Goal: Information Seeking & Learning: Learn about a topic

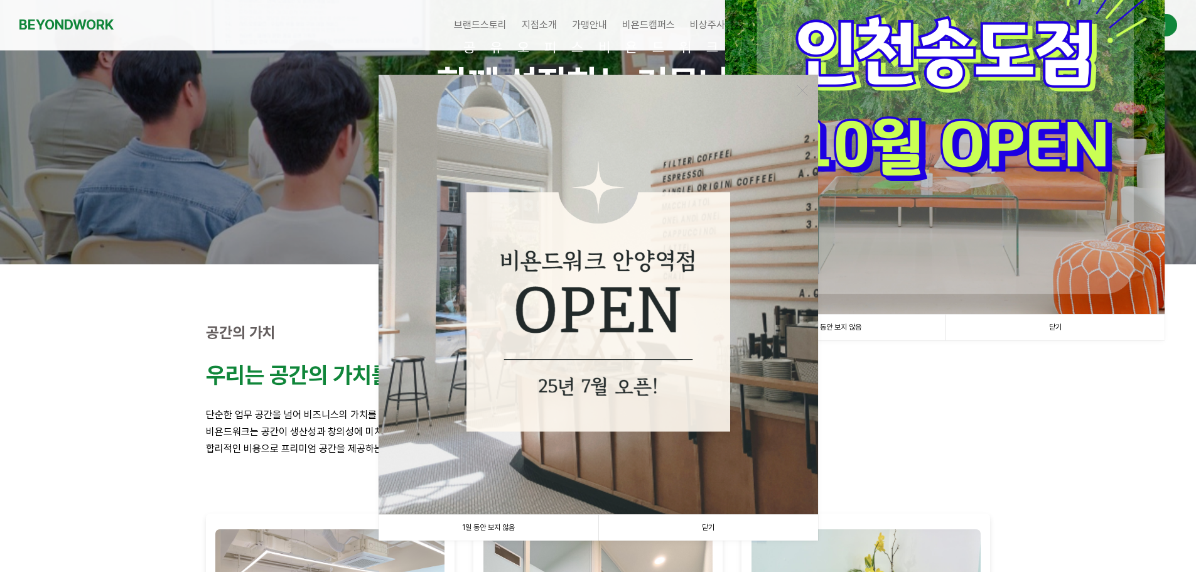
scroll to position [188, 0]
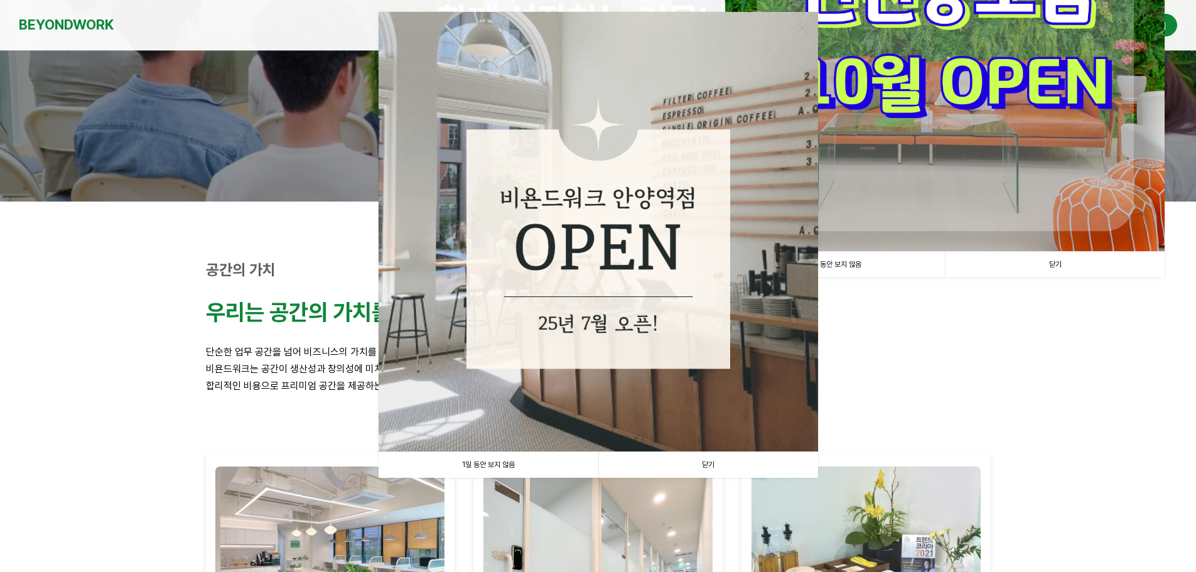
click at [495, 465] on link "1일 동안 보지 않음" at bounding box center [489, 465] width 220 height 26
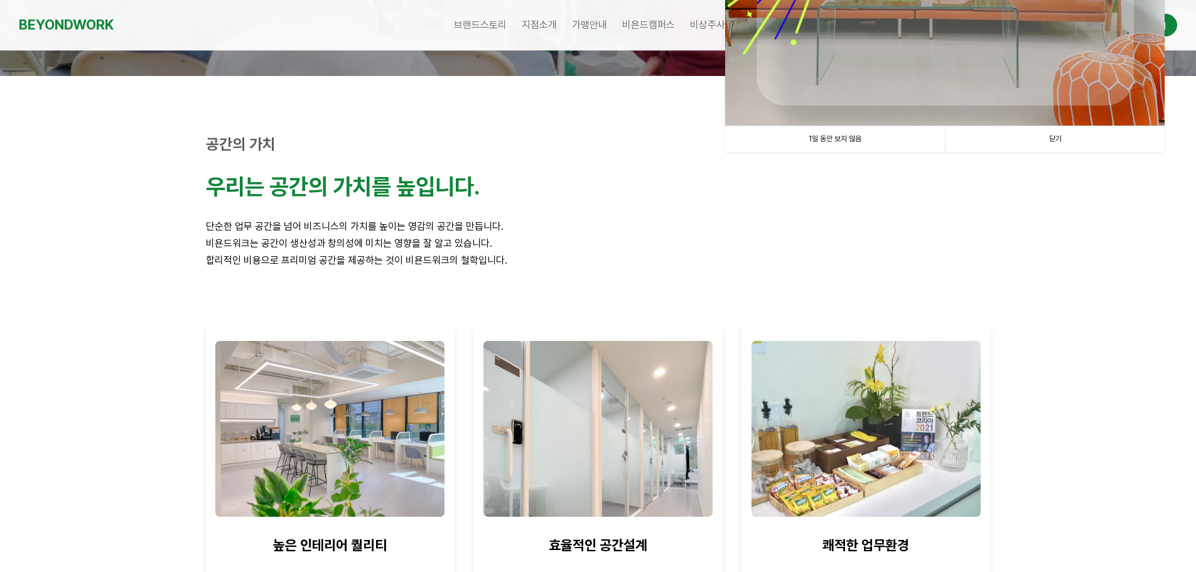
scroll to position [222, 0]
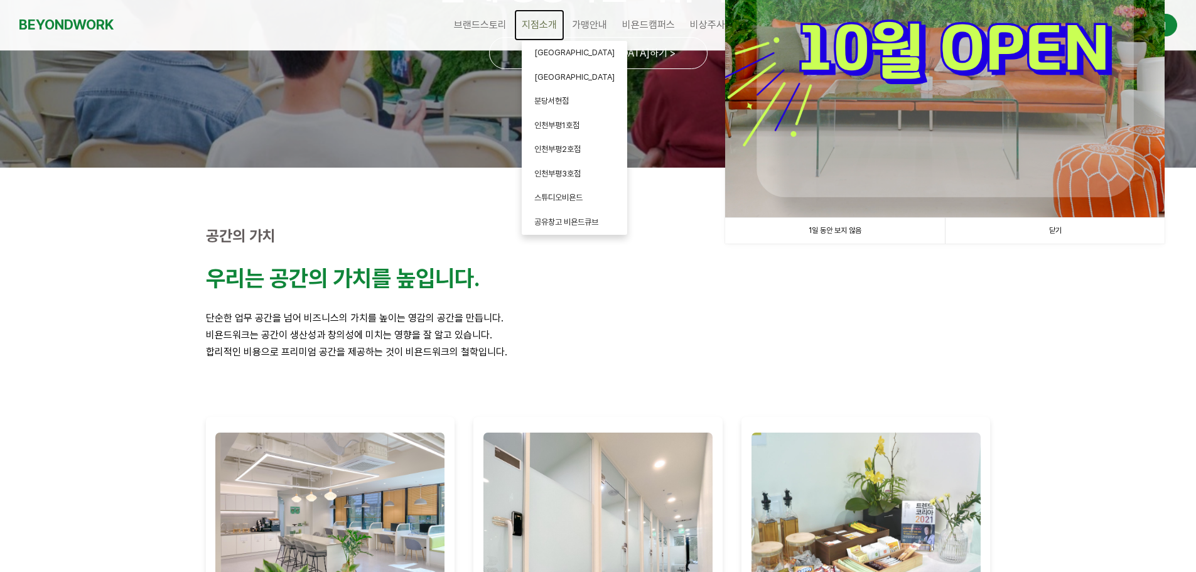
click at [551, 23] on span "지점소개" at bounding box center [539, 25] width 35 height 12
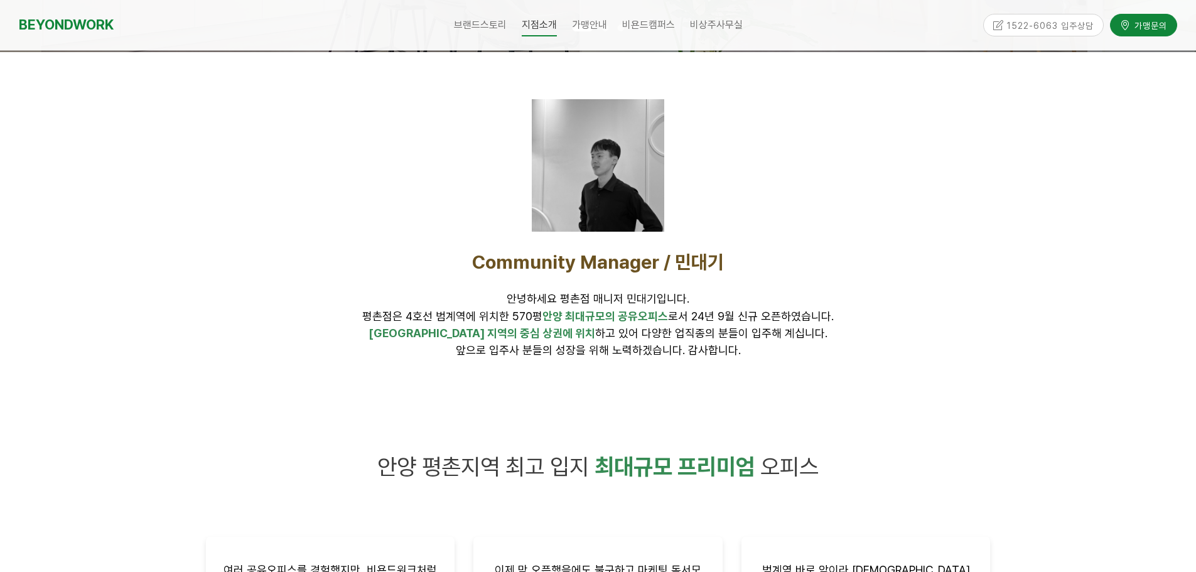
scroll to position [377, 0]
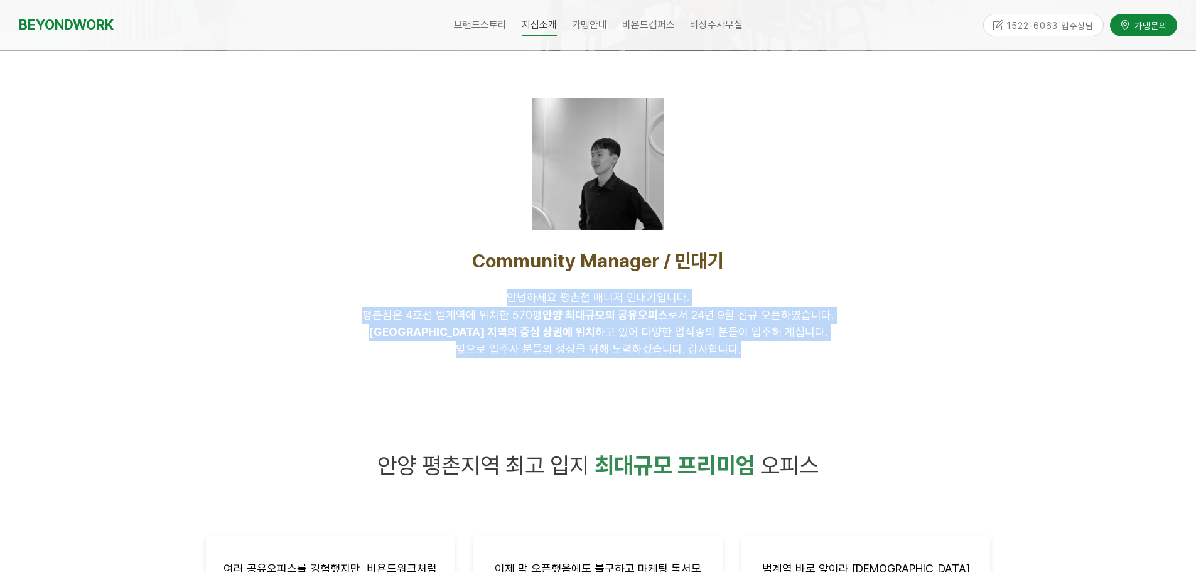
drag, startPoint x: 513, startPoint y: 299, endPoint x: 815, endPoint y: 361, distance: 308.4
click at [801, 358] on div "Community Manager / 민대기 안녕하세요 평촌점 매니저 민대기입니다. 평촌점은 4호선 범계역에 위치한 570평 안양 최대규모의 공…" at bounding box center [598, 303] width 785 height 109
click at [834, 366] on div "Community Manager / 민대기 안녕하세요 평촌점 매니저 민대기입니다. 평촌점은 4호선 범계역에 위치한 570평 안양 최대규모의 공…" at bounding box center [599, 303] width 804 height 127
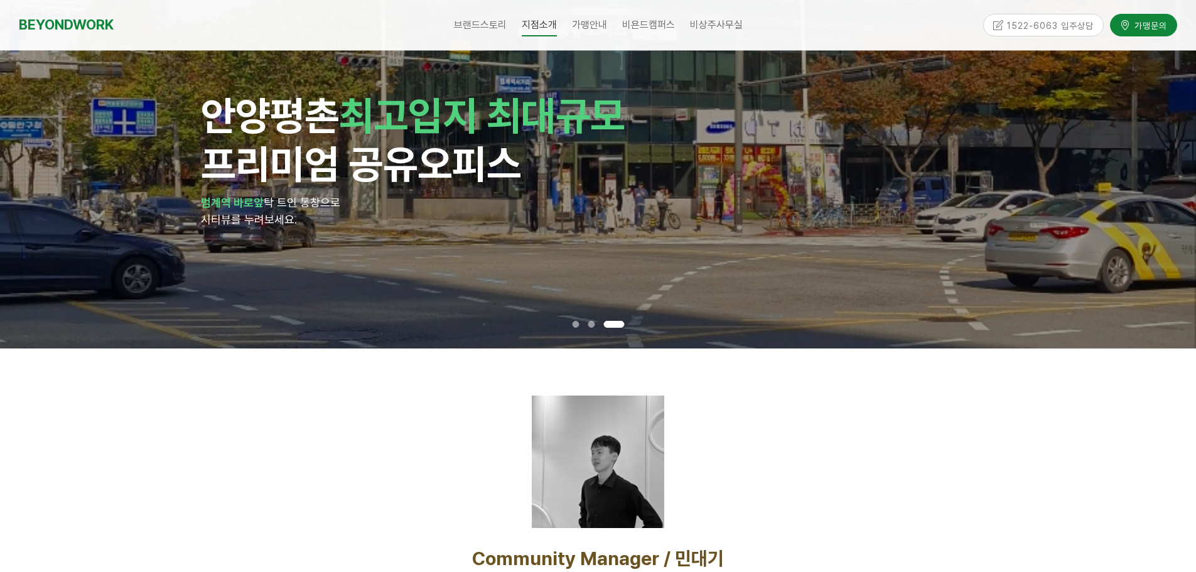
scroll to position [0, 0]
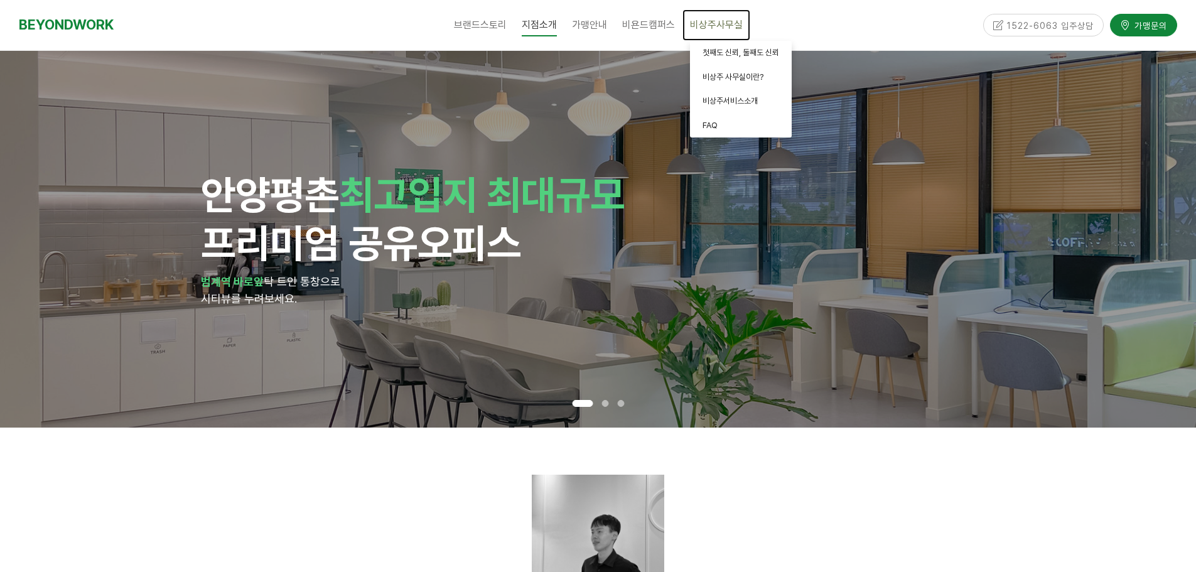
click at [697, 24] on span "비상주사무실" at bounding box center [716, 25] width 53 height 12
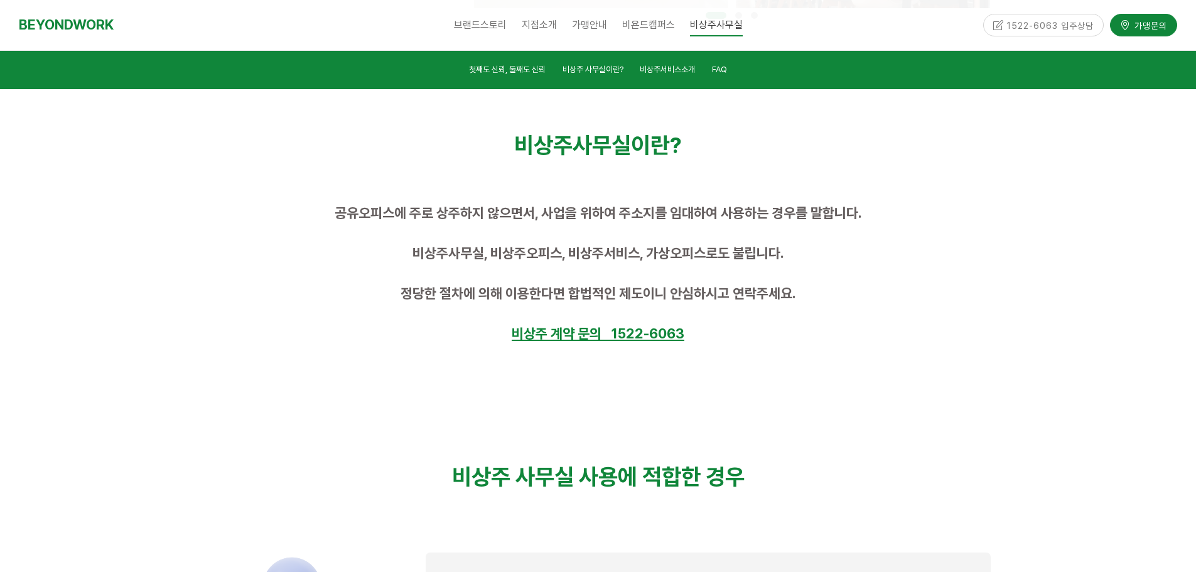
scroll to position [691, 0]
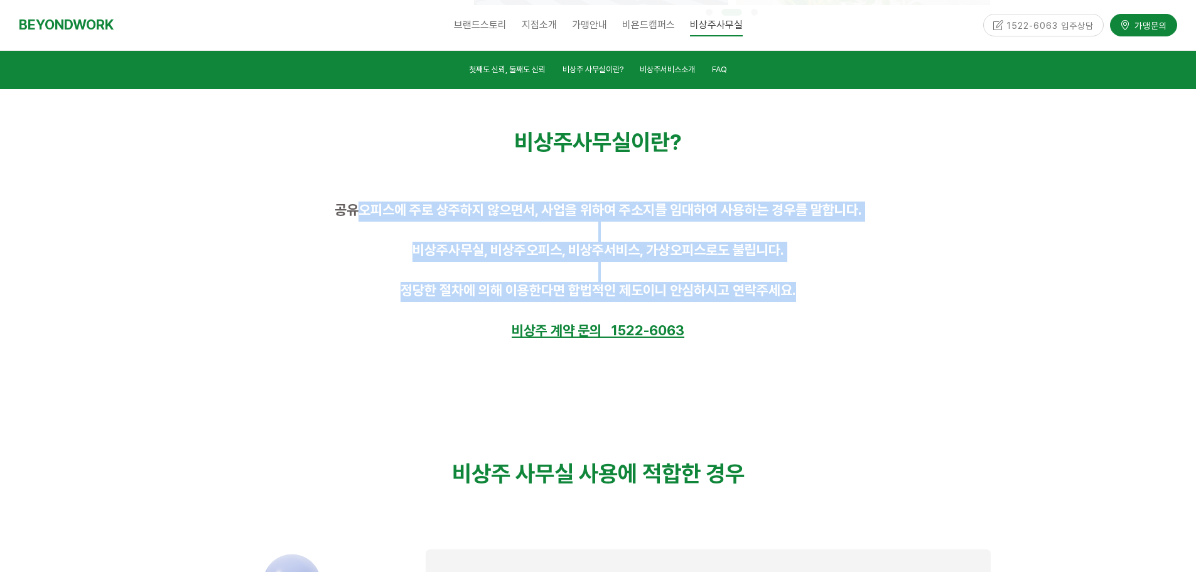
drag, startPoint x: 358, startPoint y: 210, endPoint x: 845, endPoint y: 299, distance: 494.7
click at [844, 298] on div "공유오피스에 주로 상주하지 않으면서, 사업을 위하여 주소지를 임대하여 사용하는 경우를 말합니다. 비상주사무실, 비상주오피스, 비상주서비스, 가…" at bounding box center [598, 272] width 785 height 141
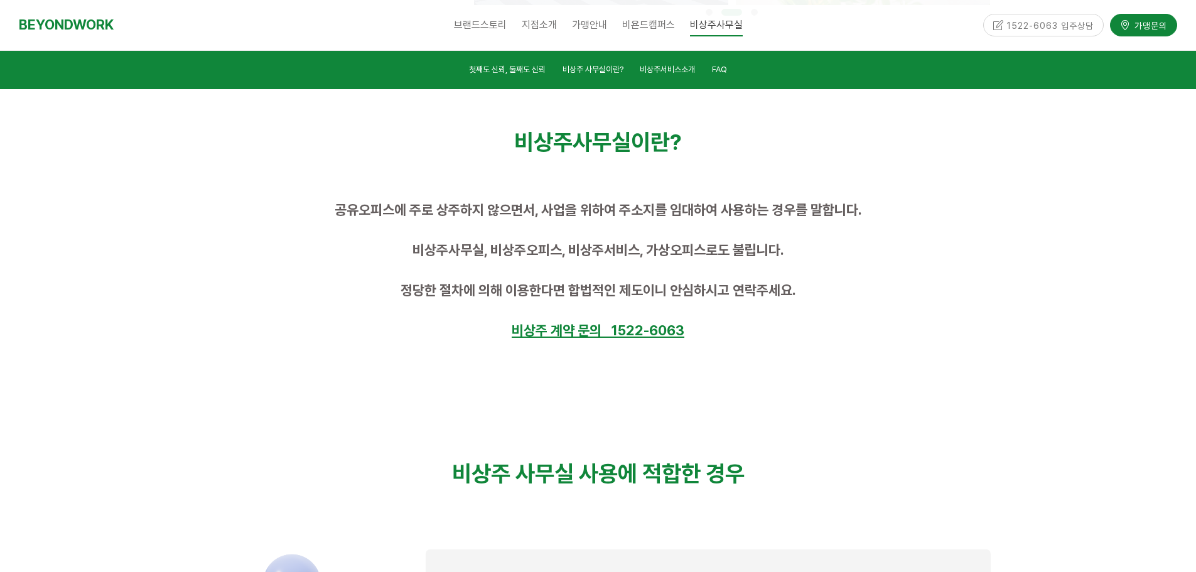
click at [848, 302] on p at bounding box center [598, 312] width 785 height 20
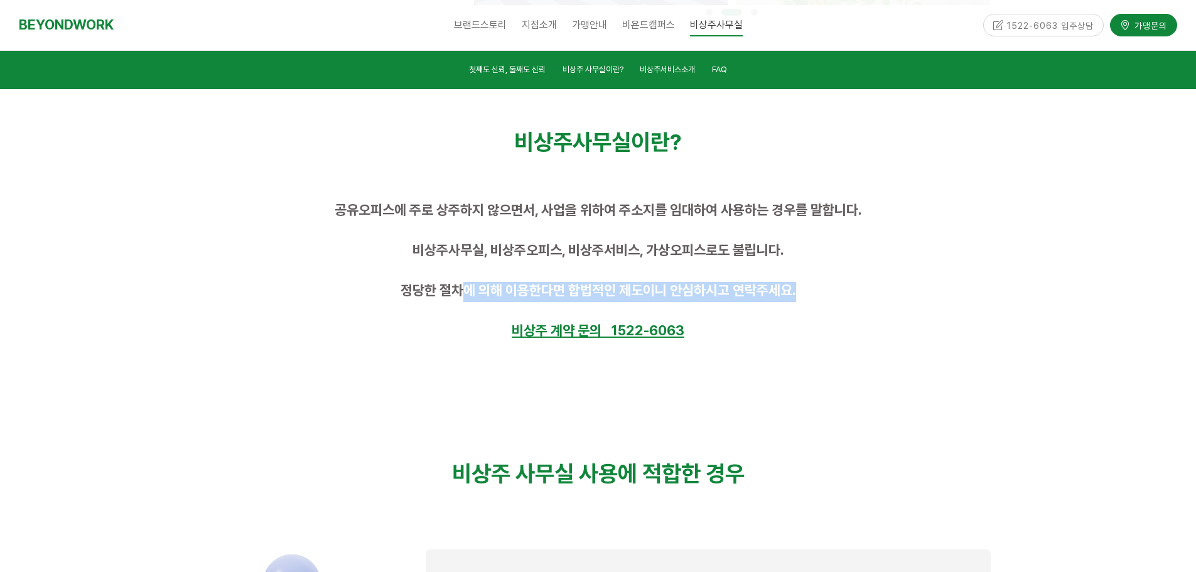
drag, startPoint x: 460, startPoint y: 290, endPoint x: 821, endPoint y: 303, distance: 361.4
click at [820, 298] on p "정당한 절차에 의해 이용한다면 합법적인 제도이니 안심하시고 연락주세요." at bounding box center [598, 292] width 785 height 20
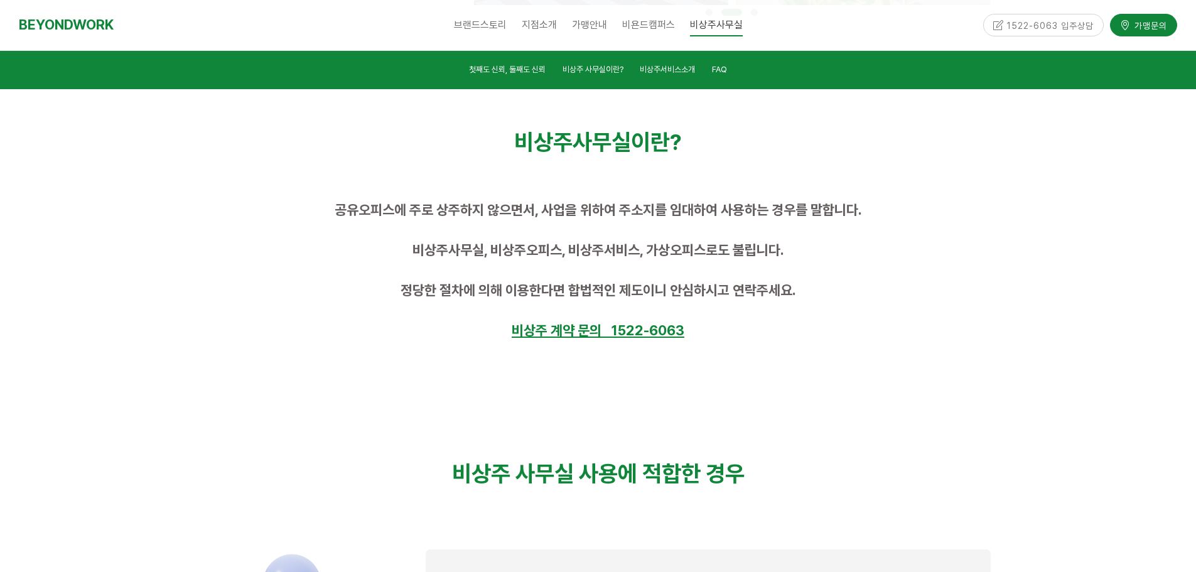
click at [831, 319] on p at bounding box center [598, 312] width 785 height 20
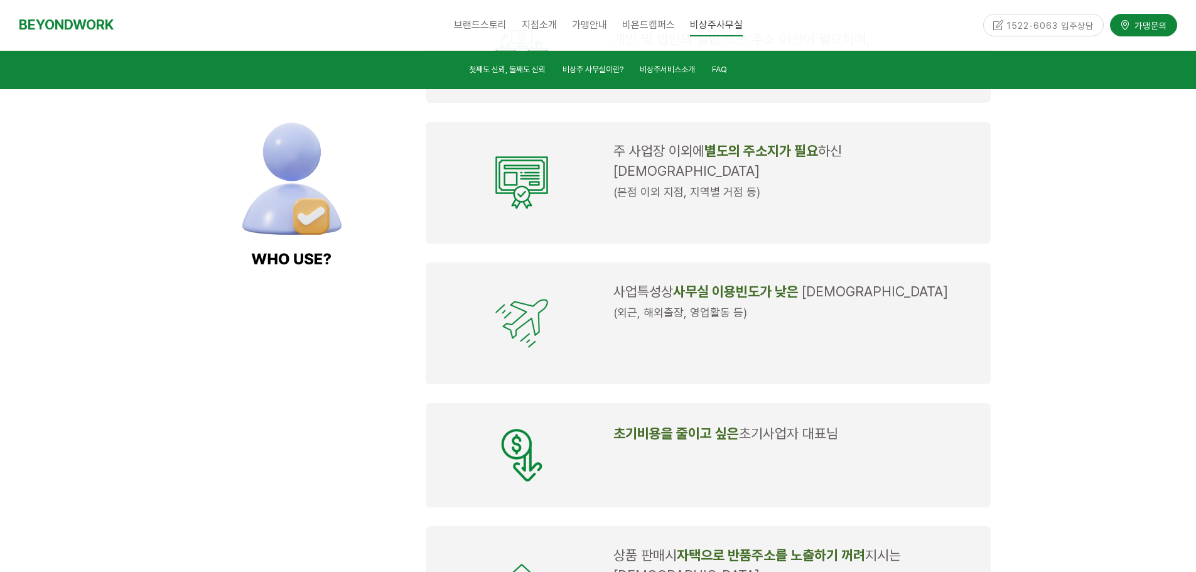
scroll to position [1382, 0]
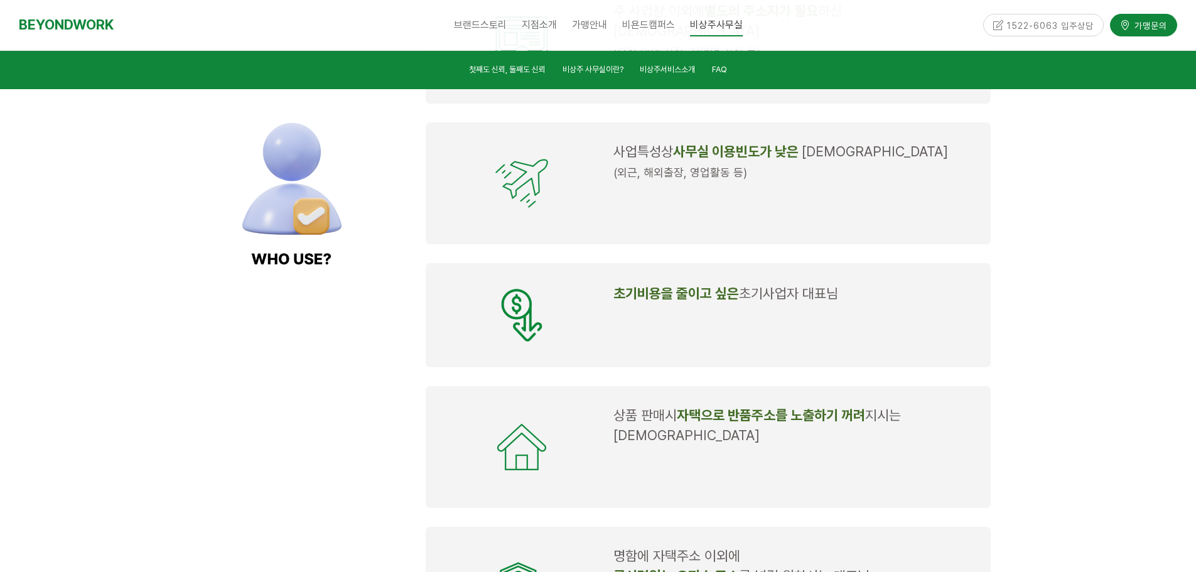
drag, startPoint x: 621, startPoint y: 271, endPoint x: 857, endPoint y: 283, distance: 237.1
click at [857, 285] on p "초기비용을 줄이고 싶은 초기사업자 대표님" at bounding box center [795, 295] width 363 height 20
click at [897, 286] on p "초기비용을 줄이고 싶은 초기사업자 대표님" at bounding box center [795, 295] width 363 height 20
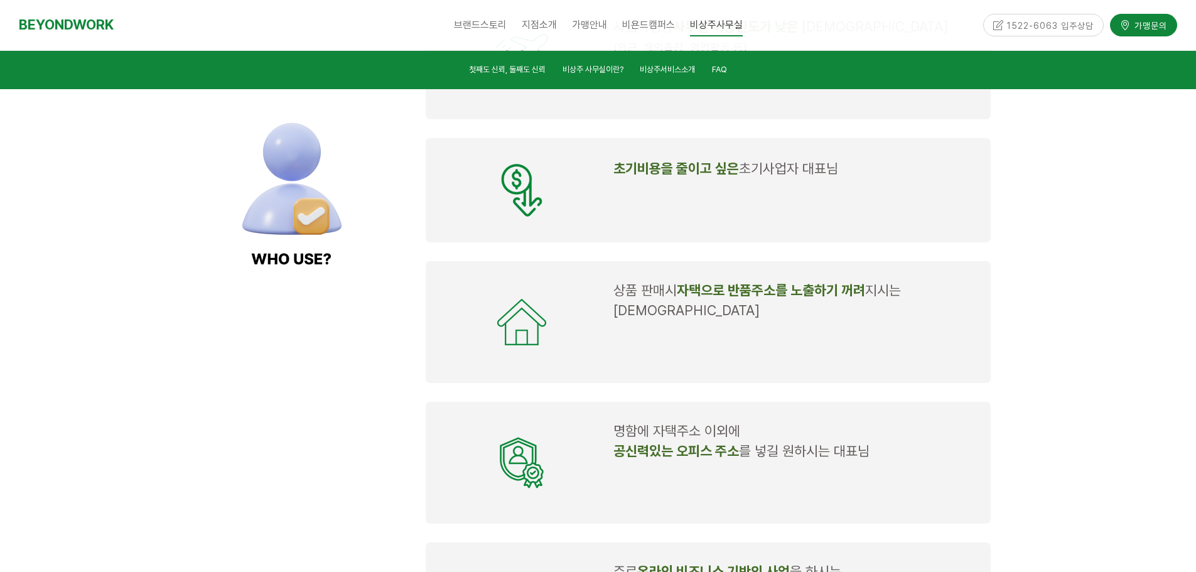
scroll to position [1507, 0]
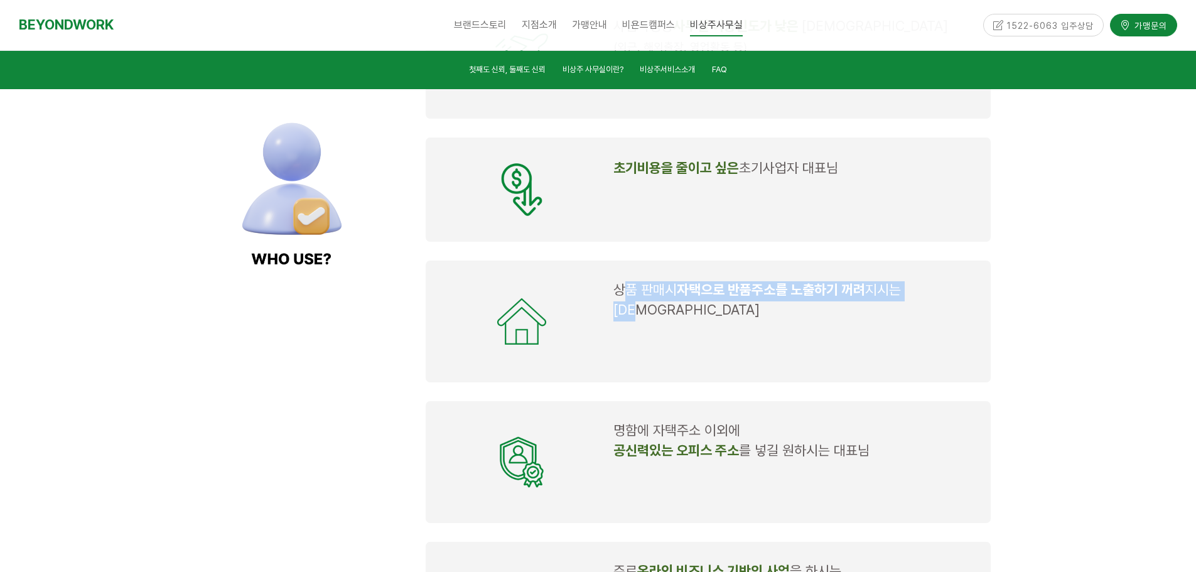
drag, startPoint x: 620, startPoint y: 275, endPoint x: 955, endPoint y: 285, distance: 335.5
click at [955, 285] on p "상품 판매시 자택으로 반품주소를 노출하기 꺼려 지시는 대표님" at bounding box center [795, 301] width 363 height 40
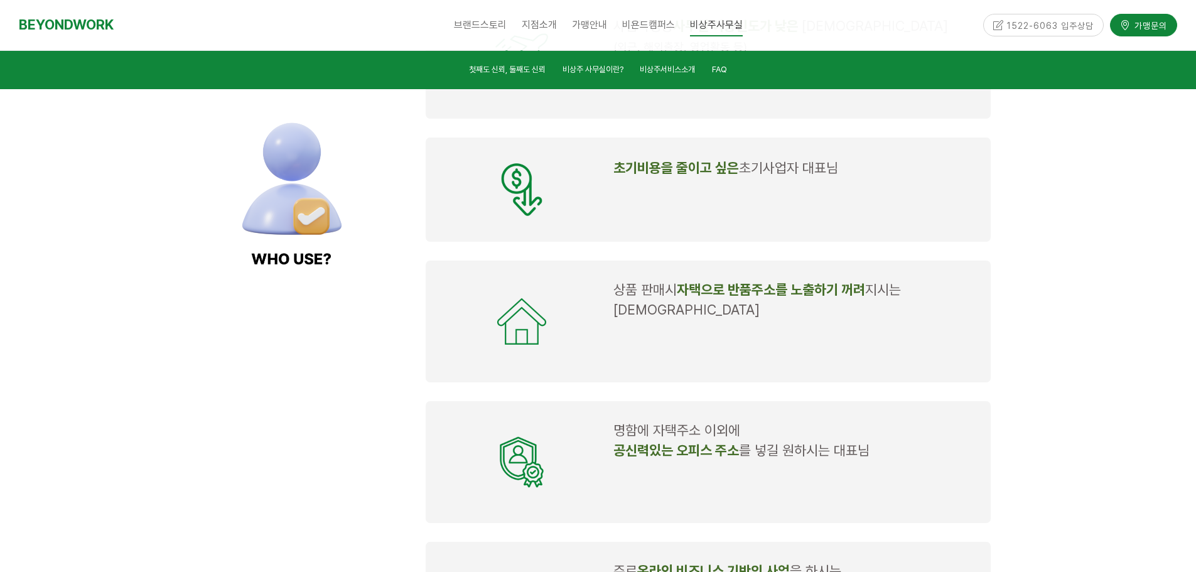
click at [924, 342] on p at bounding box center [795, 352] width 363 height 20
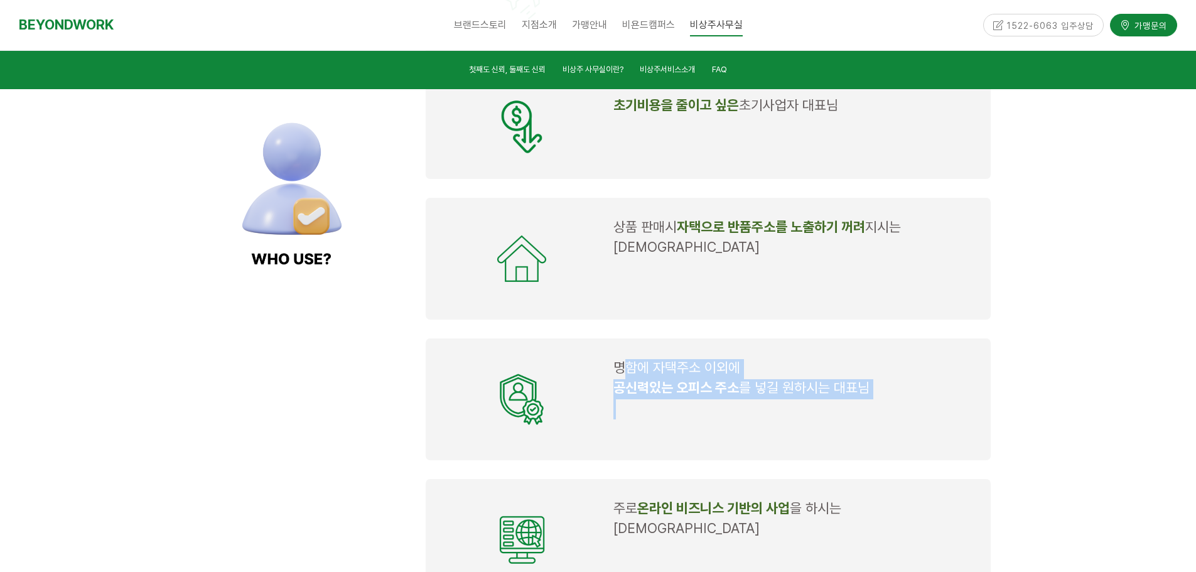
drag, startPoint x: 663, startPoint y: 342, endPoint x: 897, endPoint y: 374, distance: 236.4
click at [897, 374] on td "명함에 자택주소 이외에 공신력있는 오피스 주소 를 넣길 원하시는 대표님" at bounding box center [795, 399] width 373 height 90
click at [927, 399] on p at bounding box center [795, 409] width 363 height 20
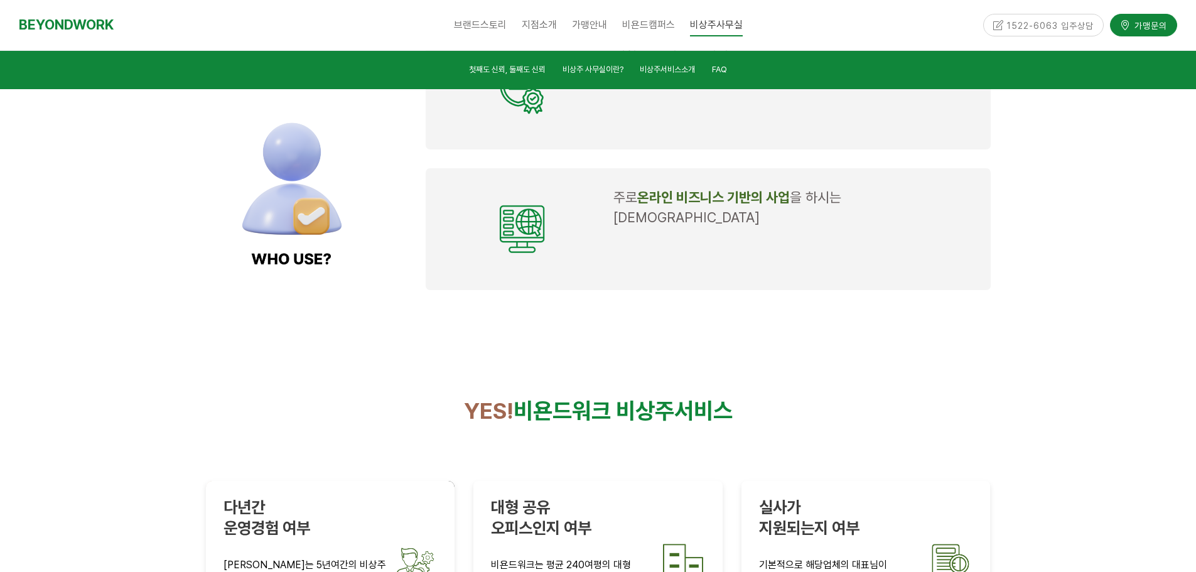
scroll to position [1884, 0]
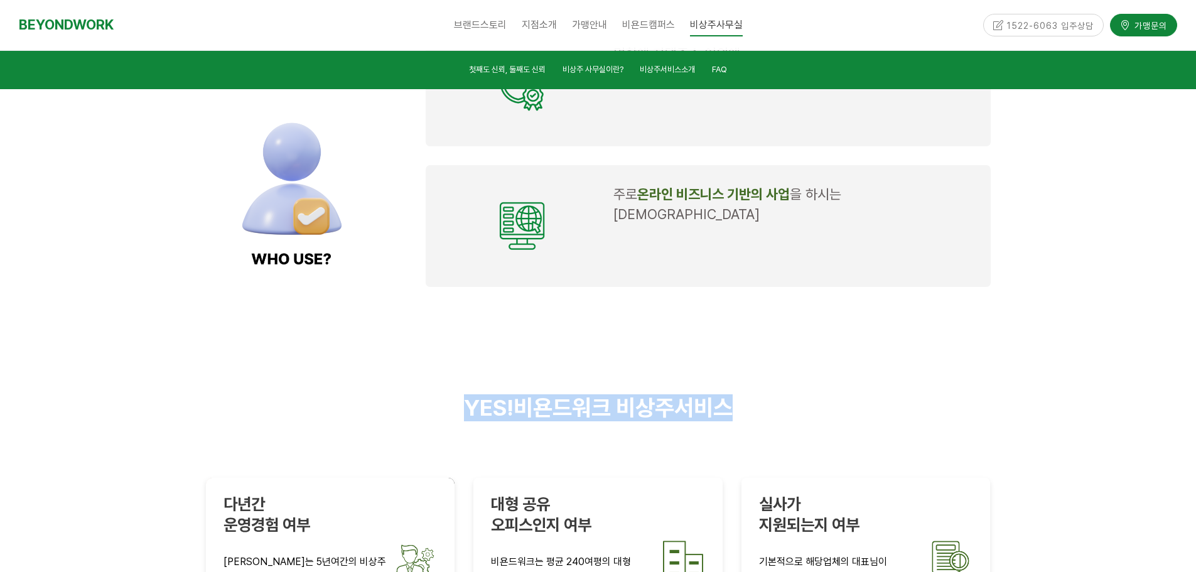
drag, startPoint x: 468, startPoint y: 350, endPoint x: 776, endPoint y: 352, distance: 308.4
click at [776, 394] on p "YES! 비욘드워크 비상주서비스" at bounding box center [598, 407] width 785 height 27
click at [845, 394] on p "YES! 비욘드워크 비상주서비스" at bounding box center [598, 407] width 785 height 27
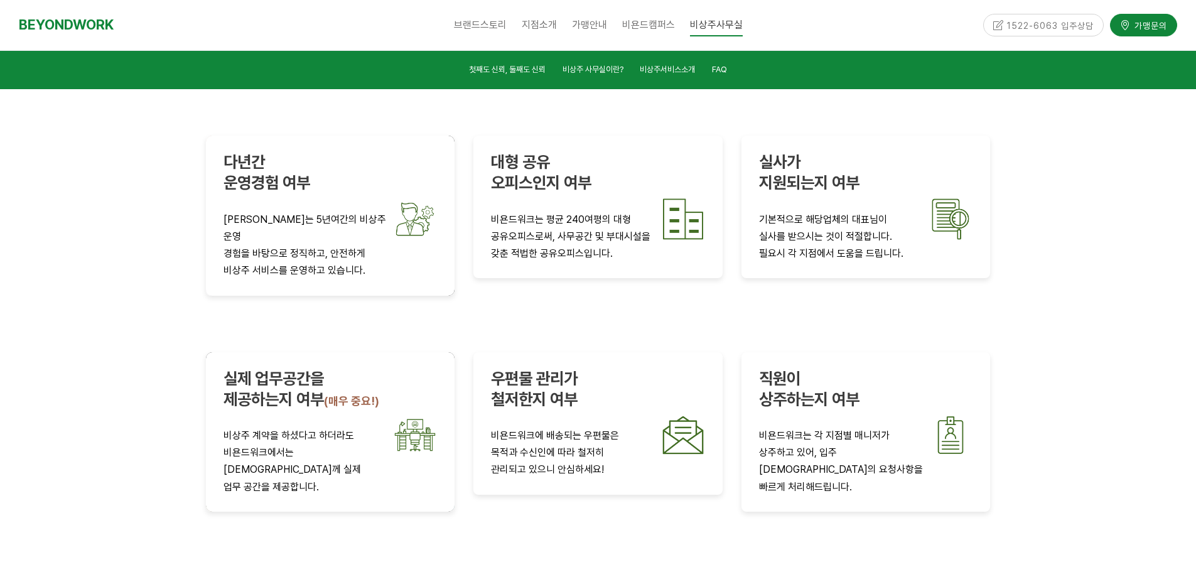
scroll to position [2261, 0]
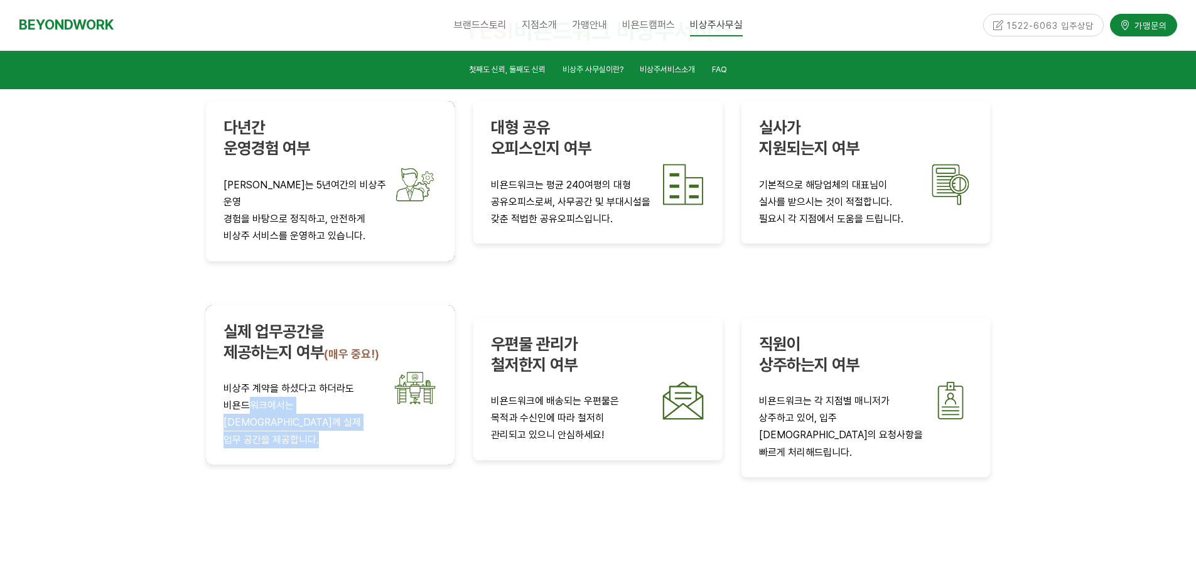
drag, startPoint x: 246, startPoint y: 335, endPoint x: 338, endPoint y: 352, distance: 93.1
click at [338, 352] on div "실제 업무공간을 제공하는지 여부 (매우 중요!) 비상주 계약을 하셨다고 하더라도 비욘드워크에서는 대표님들께 실제 업무 공간을 제공합니다." at bounding box center [331, 385] width 214 height 127
click at [363, 431] on p "업무 공간을 제공합니다." at bounding box center [331, 439] width 214 height 17
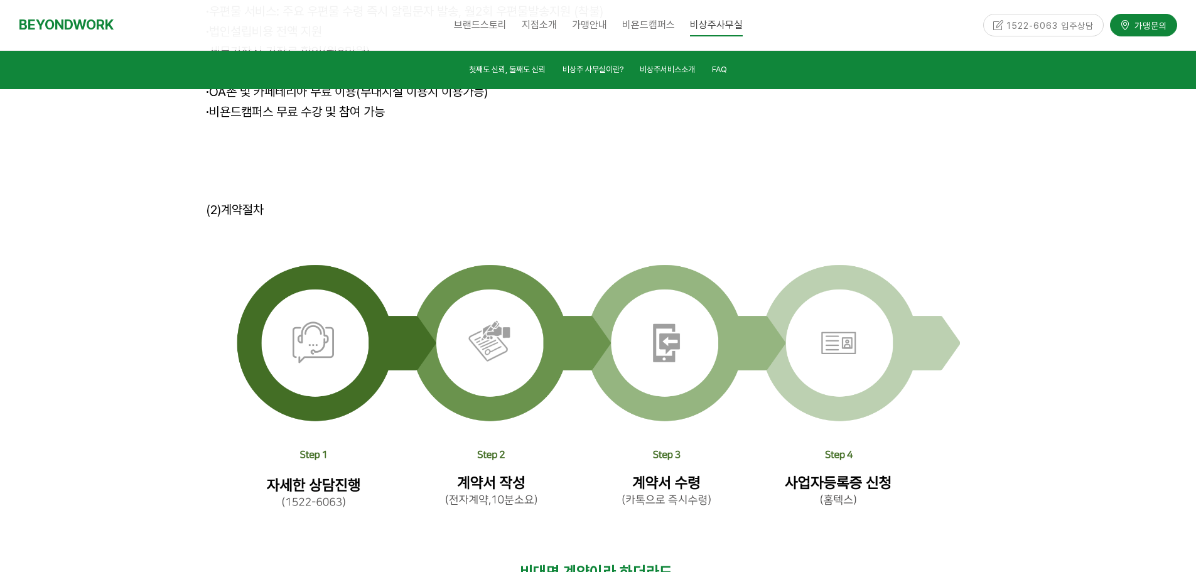
scroll to position [3831, 0]
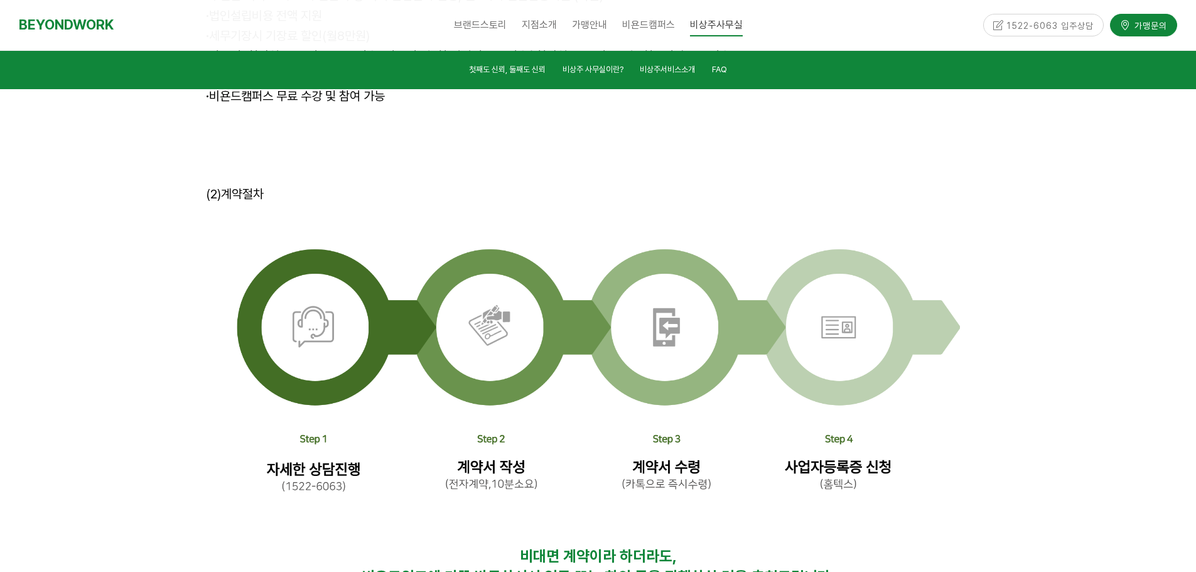
drag, startPoint x: 387, startPoint y: 431, endPoint x: 869, endPoint y: 467, distance: 483.0
click at [813, 548] on div "비대면 계약이라 하더라도, 비욘드워크에 가끔 방문하셔서 업무 또는 회의 등을 진행하실 것을 추천드립니다. 이는 비욘드워크만의 안전한 비상주 사…" at bounding box center [598, 579] width 785 height 62
drag, startPoint x: 847, startPoint y: 459, endPoint x: 358, endPoint y: 422, distance: 490.7
click at [358, 548] on div "비대면 계약이라 하더라도, 비욘드워크에 가끔 방문하셔서 업무 또는 회의 등을 진행하실 것을 추천드립니다. 이는 비욘드워크만의 안전한 비상주 사…" at bounding box center [598, 579] width 785 height 62
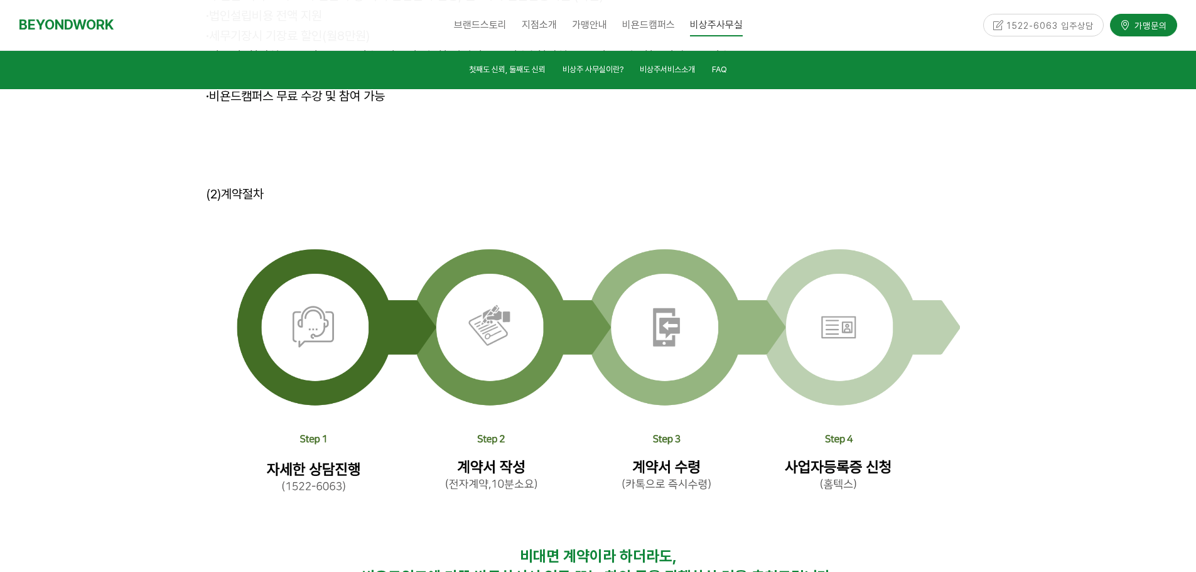
click at [321, 548] on p "비대면 계약이라 하더라도," at bounding box center [598, 558] width 785 height 21
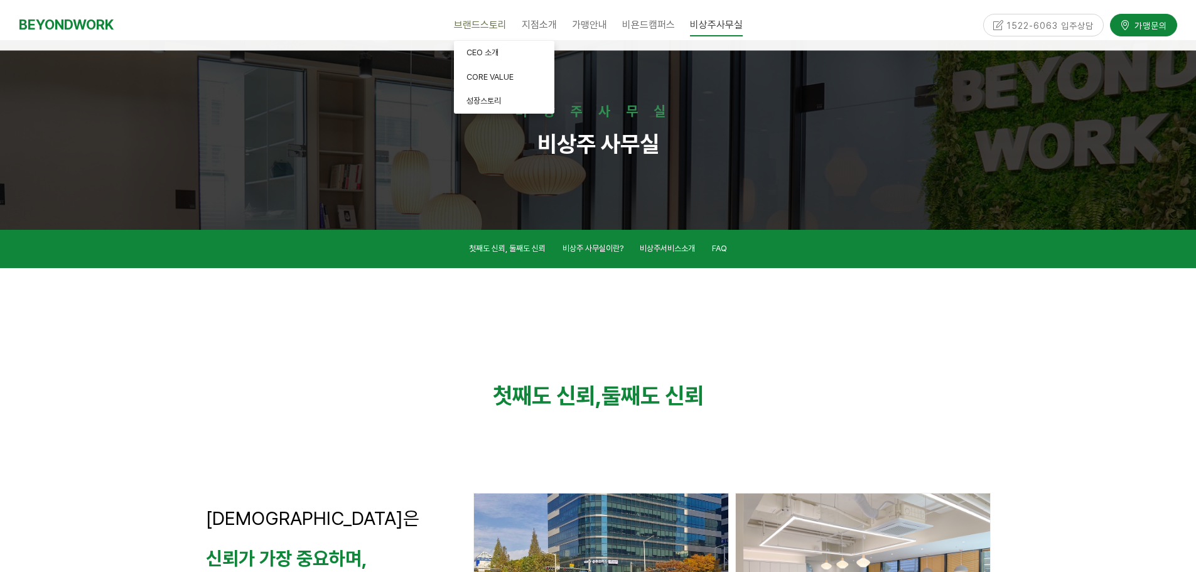
scroll to position [0, 0]
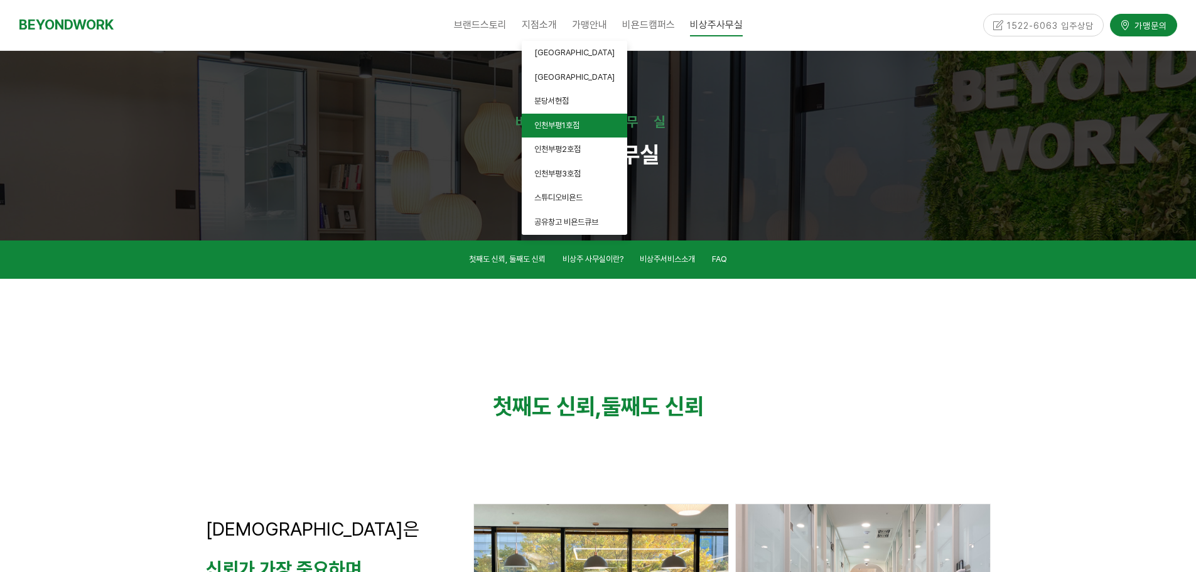
click at [599, 120] on link "인천부평1호점" at bounding box center [575, 126] width 106 height 24
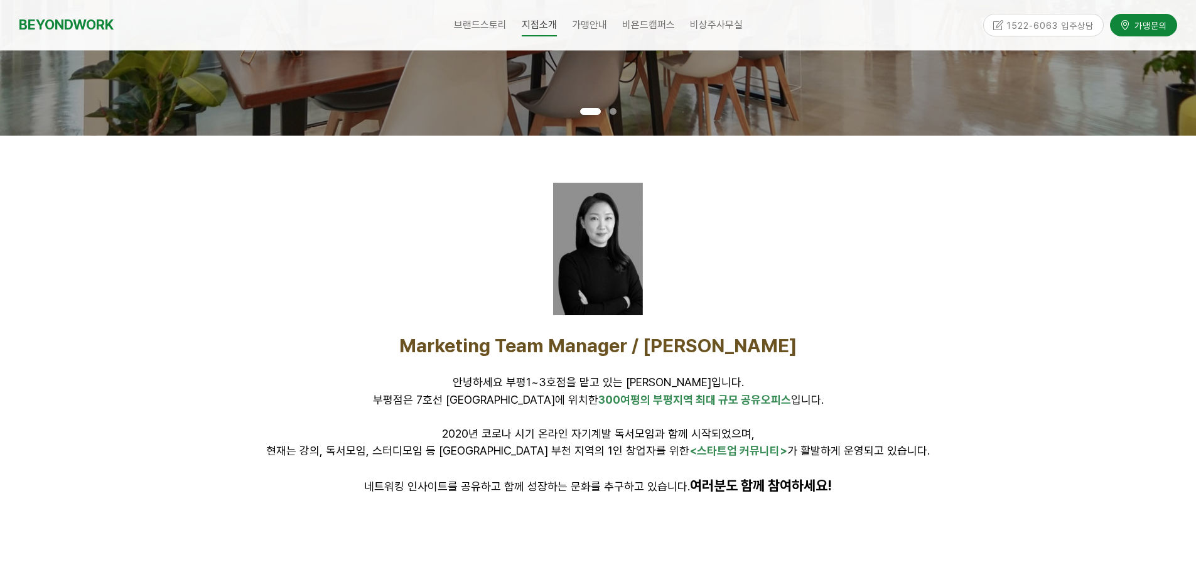
scroll to position [314, 0]
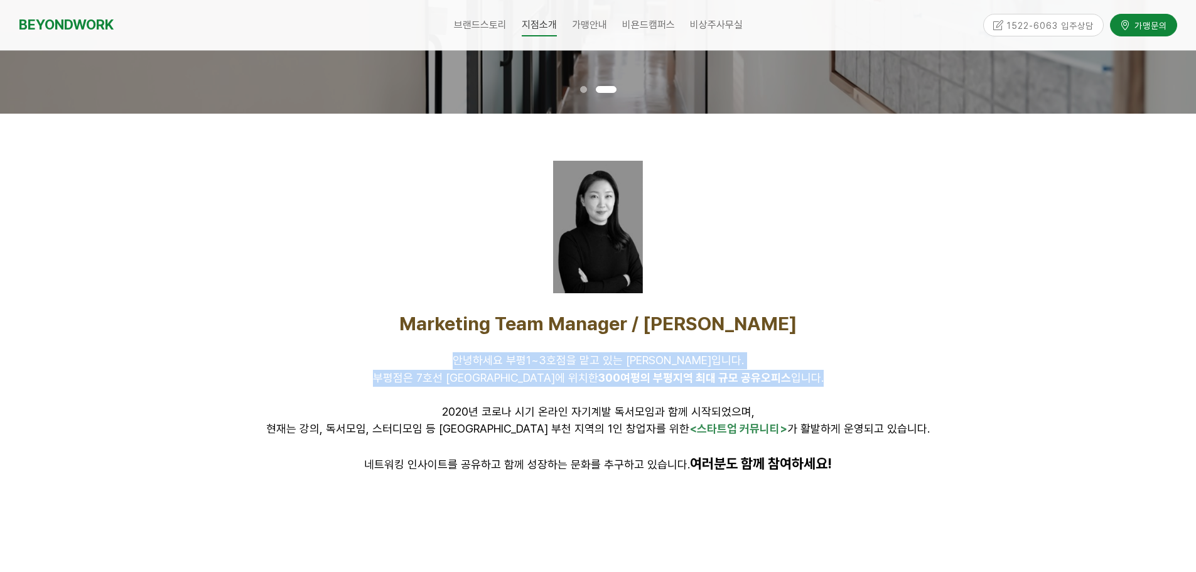
drag, startPoint x: 481, startPoint y: 356, endPoint x: 893, endPoint y: 375, distance: 412.4
click at [872, 372] on div "Marketing Team Manager / [PERSON_NAME] 안녕하세요 부평1~3호점을 맡고 있는 [PERSON_NAME]입니다. […" at bounding box center [598, 392] width 785 height 161
click at [896, 376] on p "부평점은 7호선 [GEOGRAPHIC_DATA]에 위치한 300여평의 부평지역 최대 규모 공유오피스 입니다." at bounding box center [598, 378] width 785 height 17
drag, startPoint x: 431, startPoint y: 379, endPoint x: 880, endPoint y: 382, distance: 448.4
click at [876, 382] on p "부평점은 7호선 [GEOGRAPHIC_DATA]에 위치한 300여평의 부평지역 최대 규모 공유오피스 입니다." at bounding box center [598, 378] width 785 height 17
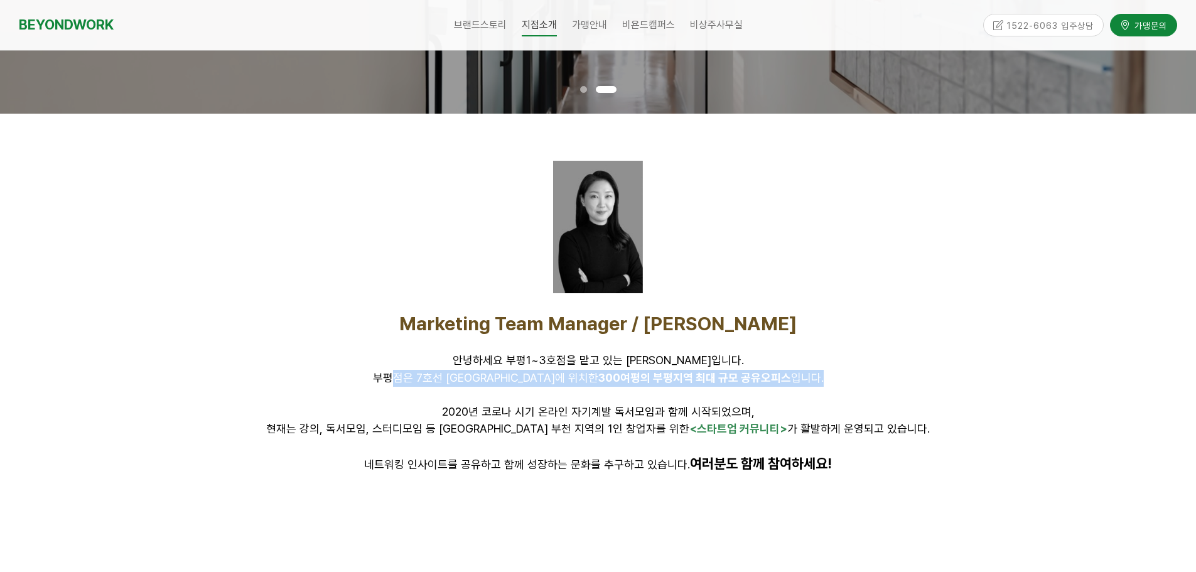
click at [880, 382] on p "부평점은 7호선 [GEOGRAPHIC_DATA]에 위치한 300여평의 부평지역 최대 규모 공유오피스 입니다." at bounding box center [598, 378] width 785 height 17
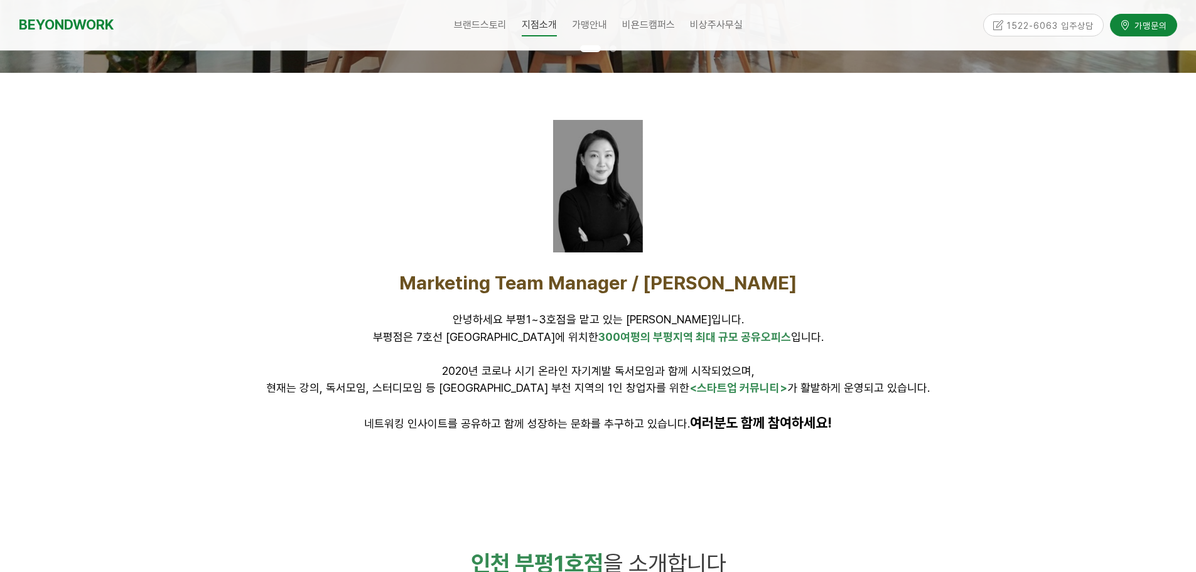
scroll to position [377, 0]
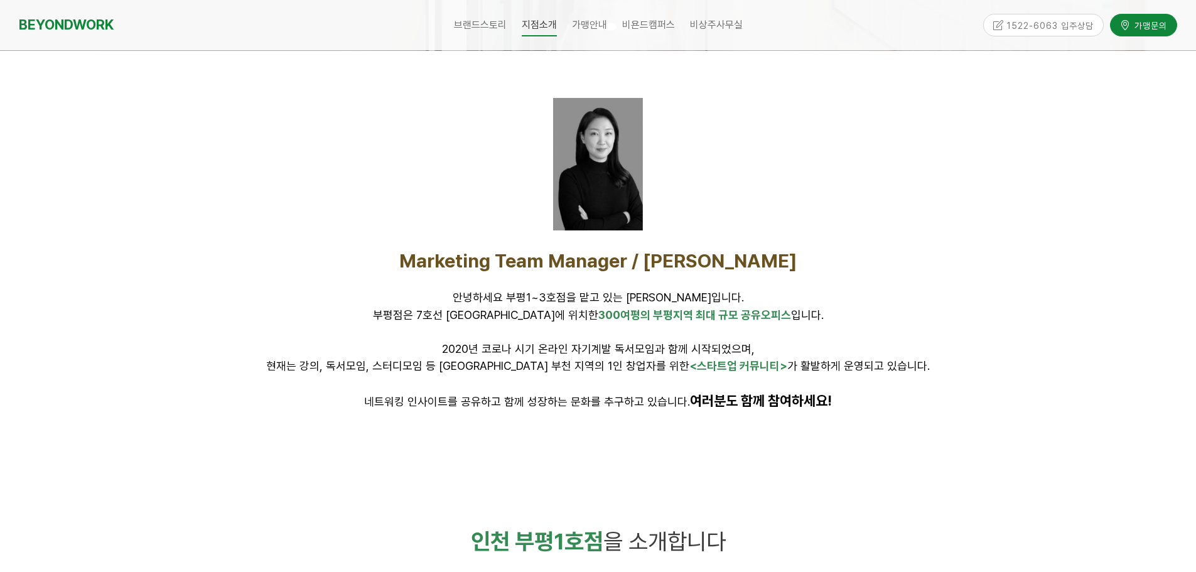
drag, startPoint x: 552, startPoint y: 318, endPoint x: 878, endPoint y: 350, distance: 327.5
click at [859, 348] on div "Marketing Team Manager / [PERSON_NAME] 안녕하세요 부평1~3호점을 맡고 있는 [PERSON_NAME]입니다. […" at bounding box center [598, 329] width 785 height 161
click at [932, 352] on p "2020년 코로나 시기 온라인 자기계발 독서모임과 함께 시작되었으며," at bounding box center [598, 349] width 785 height 17
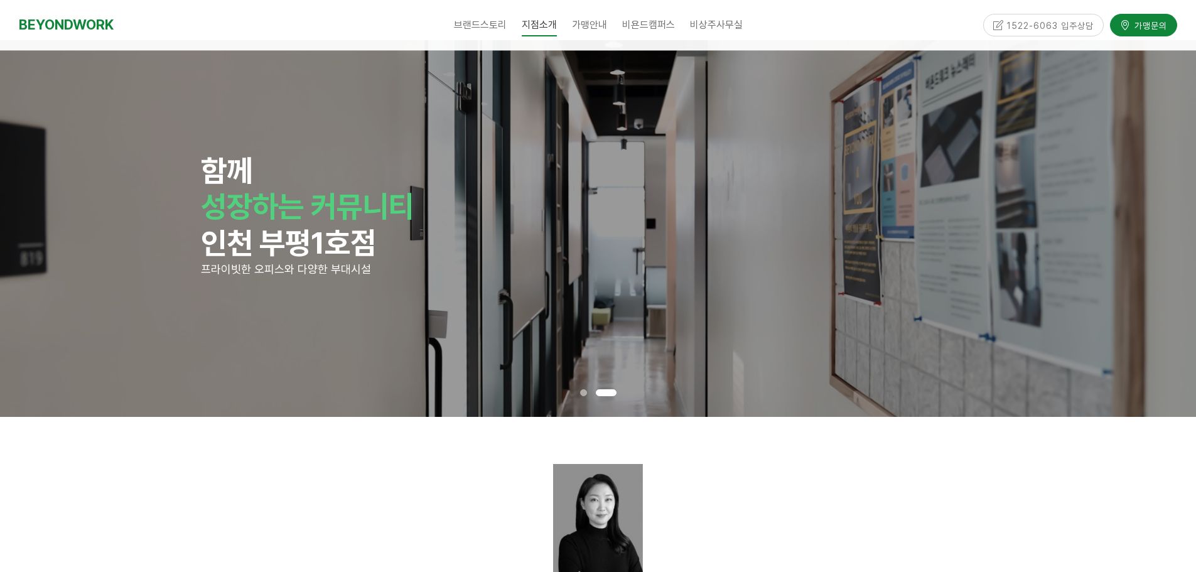
scroll to position [0, 0]
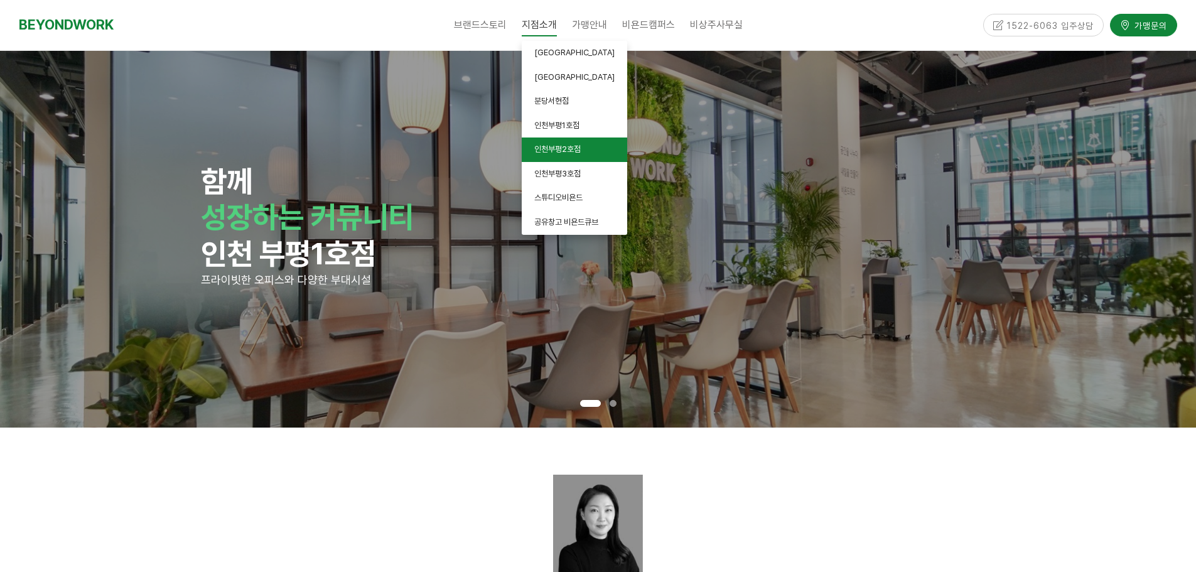
click at [588, 149] on link "인천부평2호점" at bounding box center [575, 150] width 106 height 24
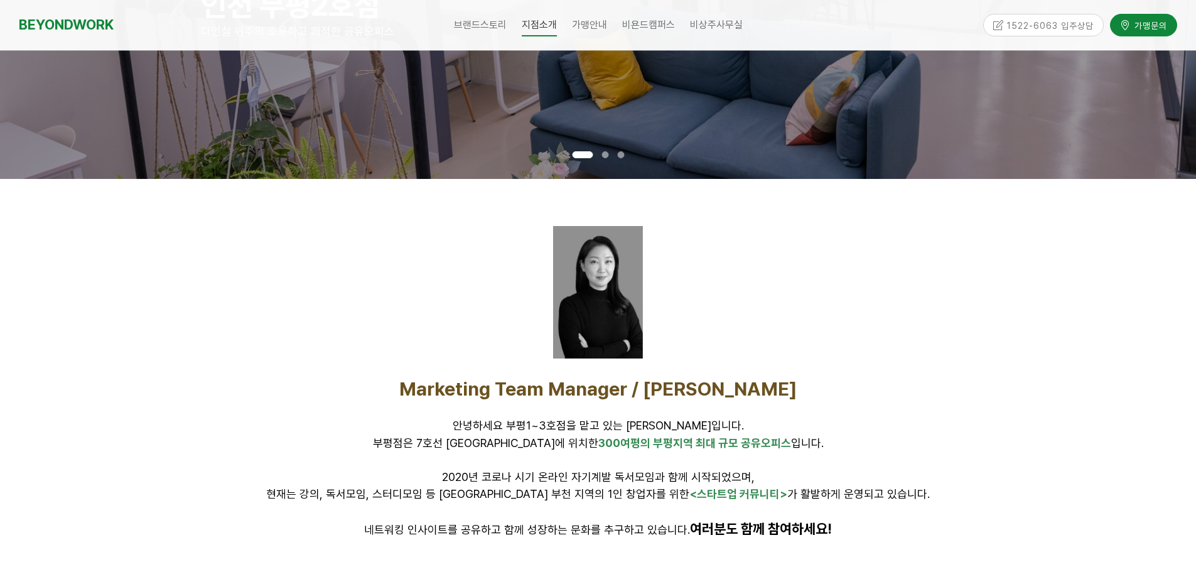
scroll to position [314, 0]
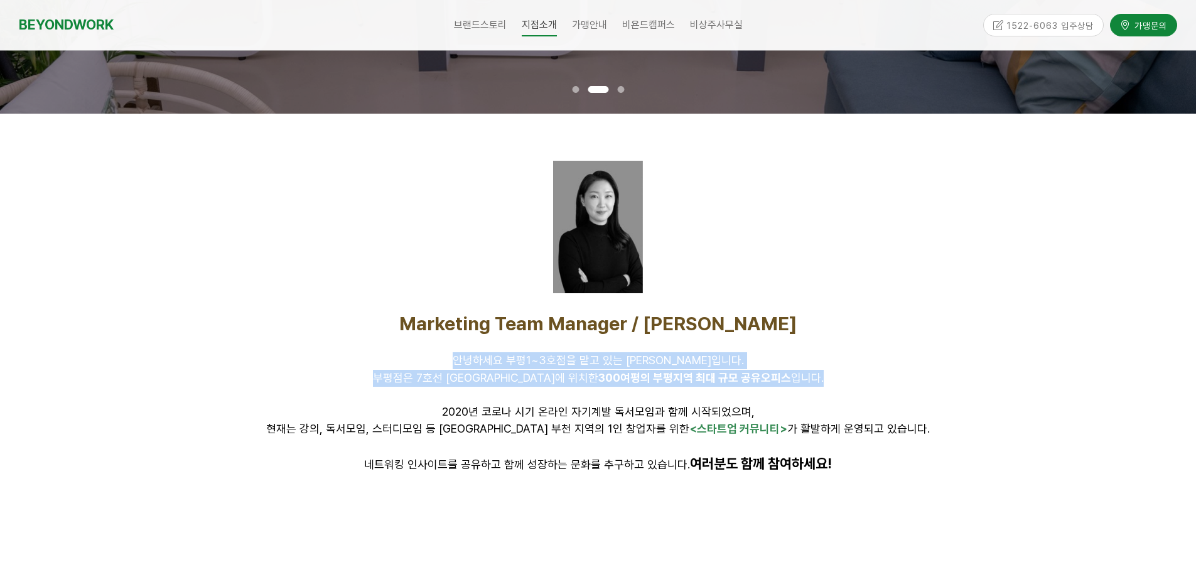
drag, startPoint x: 480, startPoint y: 353, endPoint x: 823, endPoint y: 384, distance: 343.7
click at [806, 386] on div "Marketing Team Manager / [PERSON_NAME] 안녕하세요 부평1~3호점을 맡고 있는 [PERSON_NAME]입니다. […" at bounding box center [598, 401] width 785 height 178
click at [844, 384] on p "부평점은 7호선 [GEOGRAPHIC_DATA]에 위치한 300여평의 부평지역 최대 규모 공유오피스 입니다." at bounding box center [598, 378] width 785 height 17
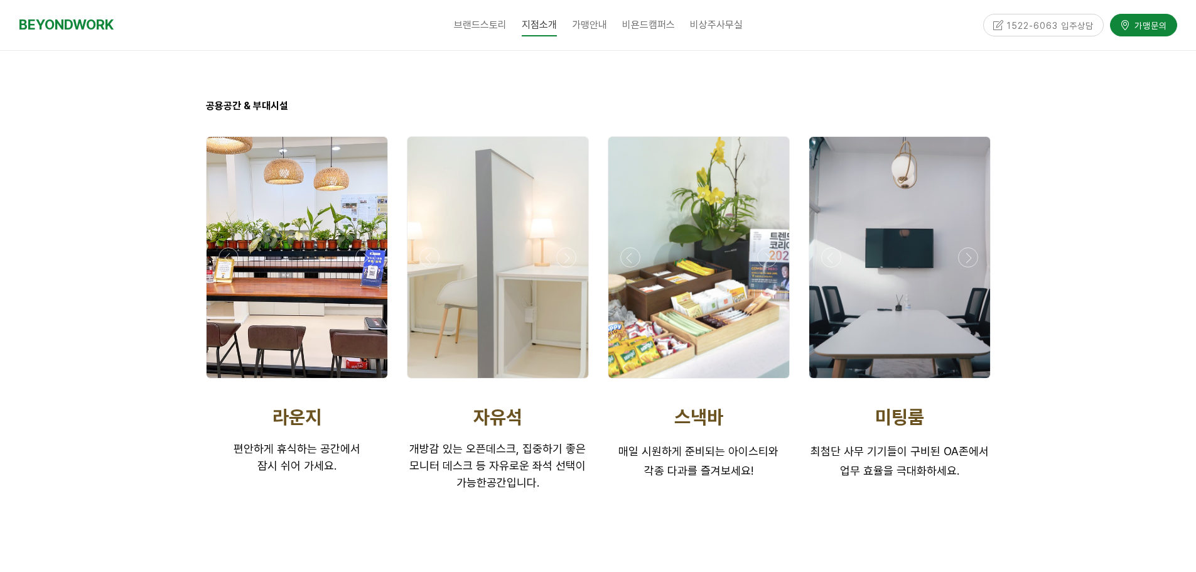
scroll to position [2073, 0]
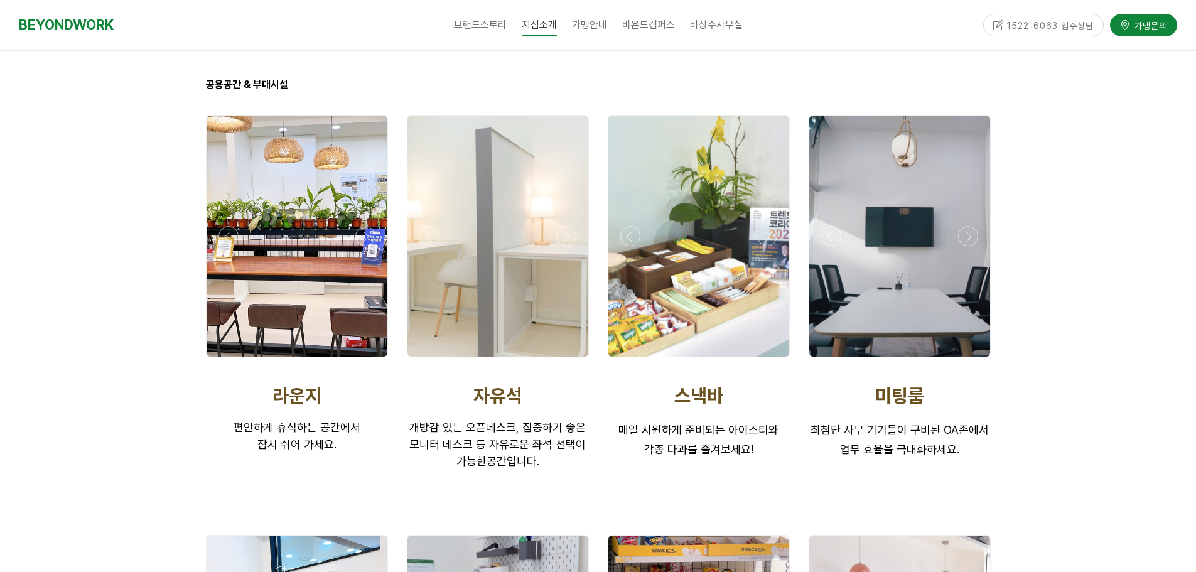
click at [546, 290] on div at bounding box center [498, 236] width 181 height 241
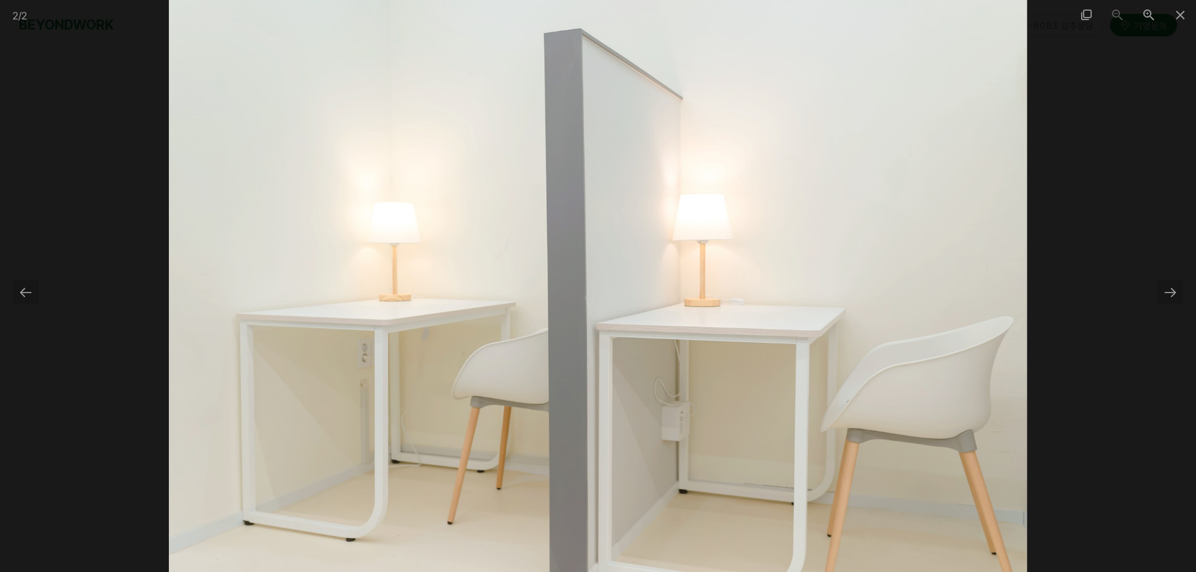
scroll to position [2449, 0]
click at [1181, 18] on span at bounding box center [1180, 15] width 31 height 30
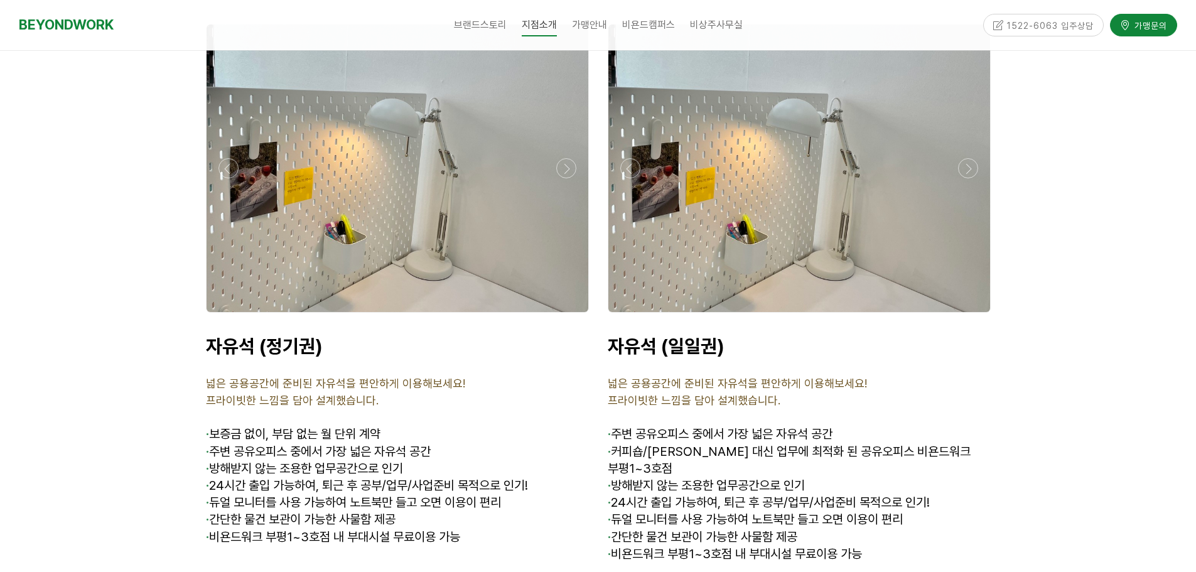
scroll to position [4396, 0]
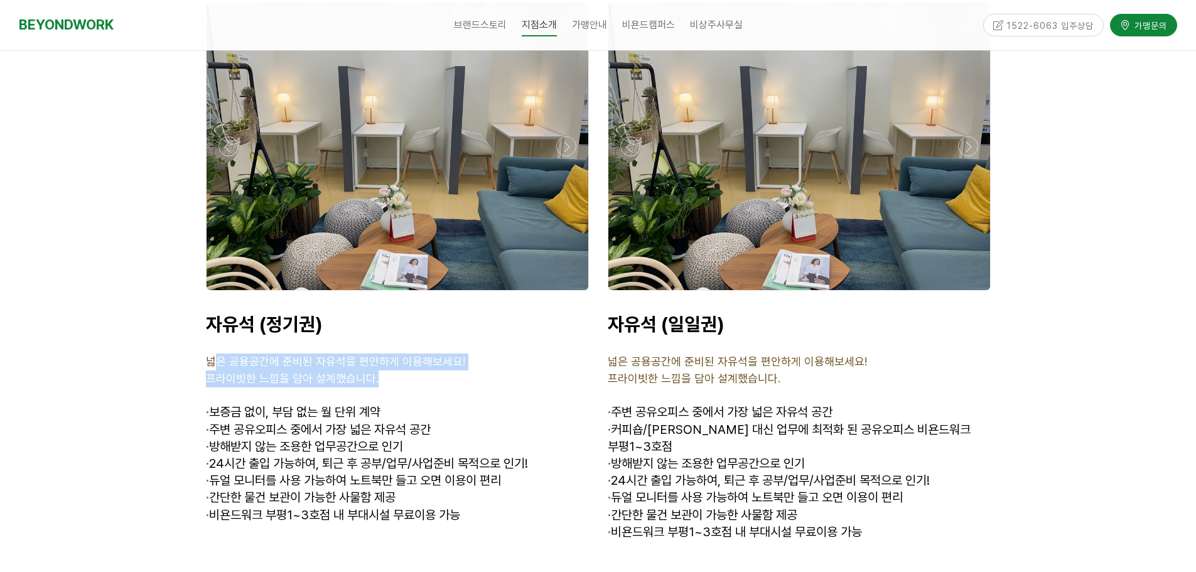
drag, startPoint x: 219, startPoint y: 341, endPoint x: 442, endPoint y: 354, distance: 223.4
click at [442, 354] on div "자유석 (정기권) 넓은 공용공간에 준비된 자유석을 편안하게 이용해보세요! 프라이빗한 느낌을 담아 설계했습니다. · 보증금 없이, 부담 없는 월…" at bounding box center [397, 436] width 383 height 246
click at [457, 371] on p "프라이빗한 느낌을 담아 설계했습니다." at bounding box center [397, 379] width 383 height 17
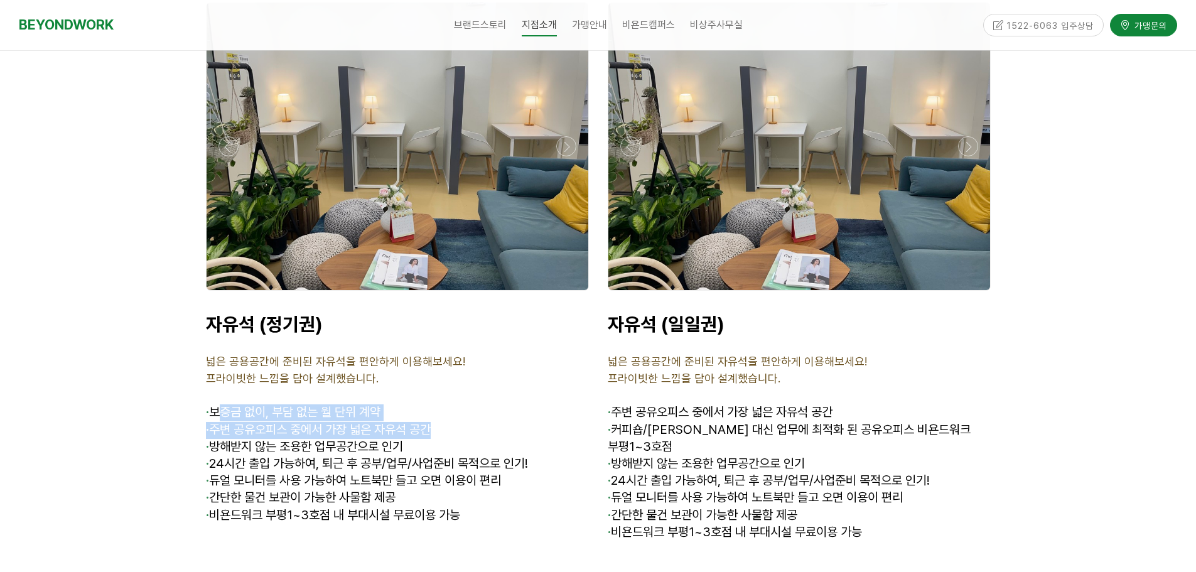
drag, startPoint x: 226, startPoint y: 397, endPoint x: 481, endPoint y: 415, distance: 255.6
click at [481, 415] on div "자유석 (정기권) 넓은 공용공간에 준비된 자유석을 편안하게 이용해보세요! 프라이빗한 느낌을 담아 설계했습니다. · 보증금 없이, 부담 없는 월…" at bounding box center [397, 436] width 383 height 246
click at [484, 422] on p "· 주변 공유오피스 중에서 가장 넓은 자유석 공간" at bounding box center [397, 430] width 383 height 17
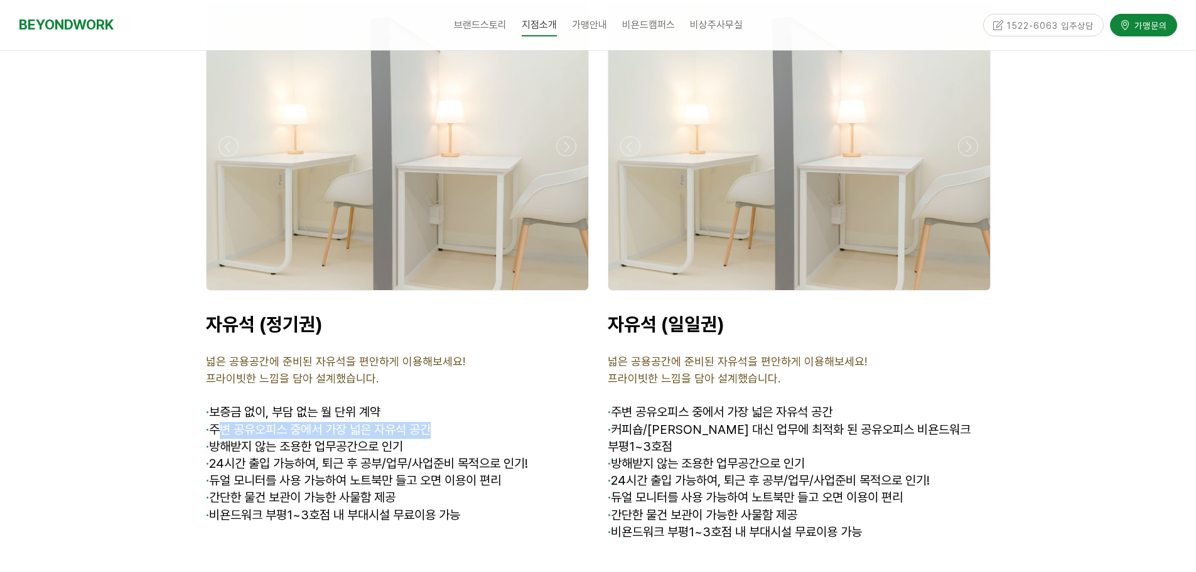
drag, startPoint x: 287, startPoint y: 413, endPoint x: 455, endPoint y: 413, distance: 168.3
click at [455, 422] on p "· 주변 공유오피스 중에서 가장 넓은 자유석 공간" at bounding box center [397, 430] width 383 height 17
click at [482, 422] on p "· 주변 공유오피스 중에서 가장 넓은 자유석 공간" at bounding box center [397, 430] width 383 height 17
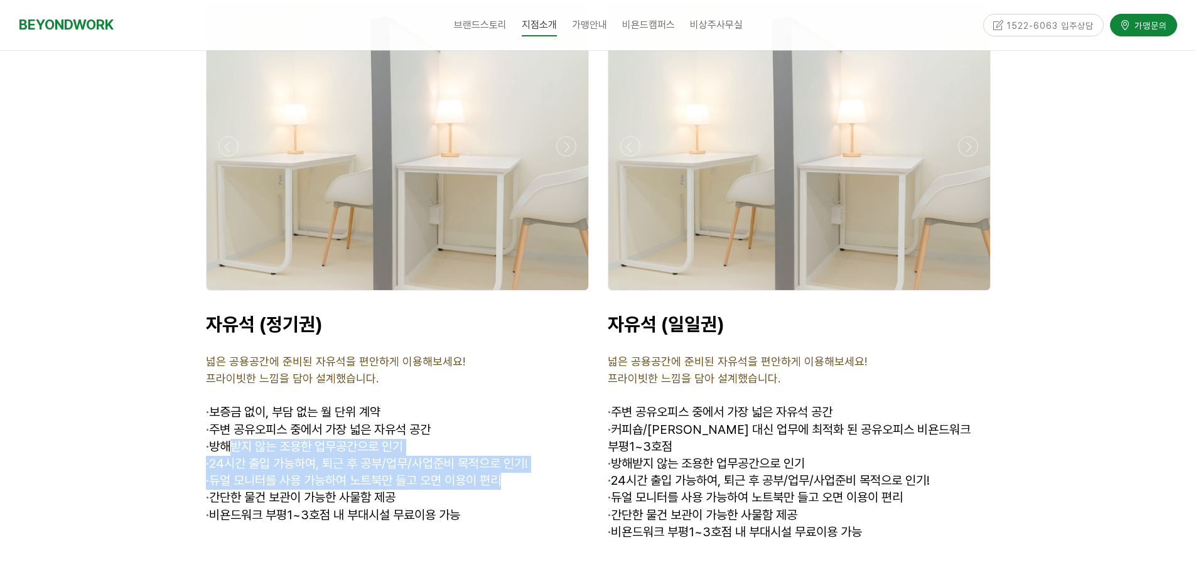
drag, startPoint x: 231, startPoint y: 423, endPoint x: 537, endPoint y: 464, distance: 308.6
click at [537, 464] on div "자유석 (정기권) 넓은 공용공간에 준비된 자유석을 편안하게 이용해보세요! 프라이빗한 느낌을 담아 설계했습니다. · 보증금 없이, 부담 없는 월…" at bounding box center [397, 436] width 383 height 246
click at [528, 473] on p "· 듀얼 모니터를 사용 가능하여 노트북만 들고 오면 이용이 편리" at bounding box center [397, 481] width 383 height 17
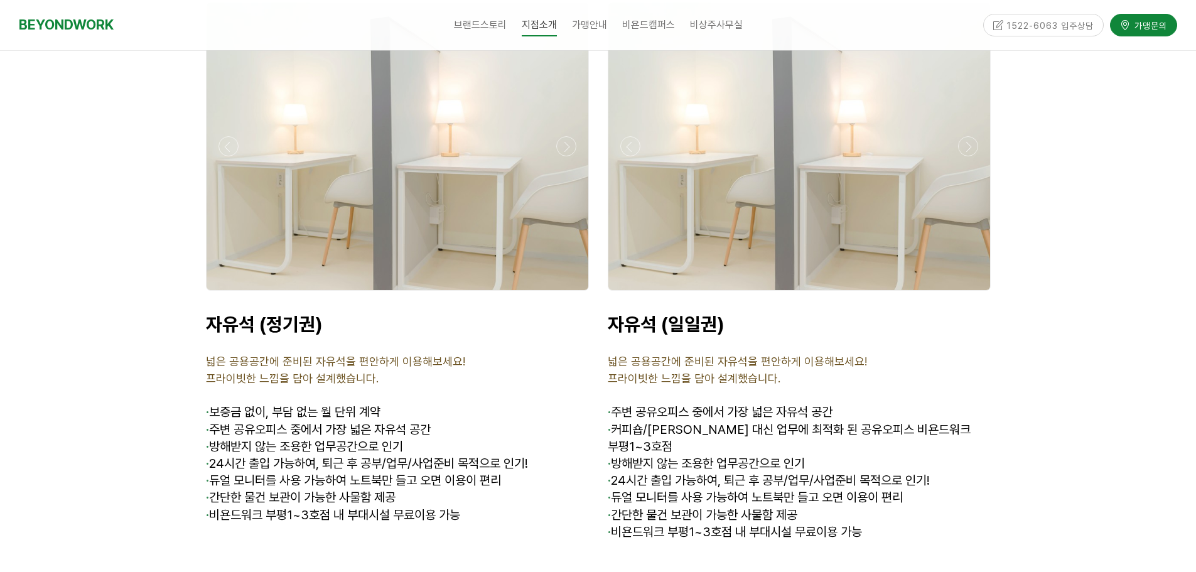
scroll to position [4459, 0]
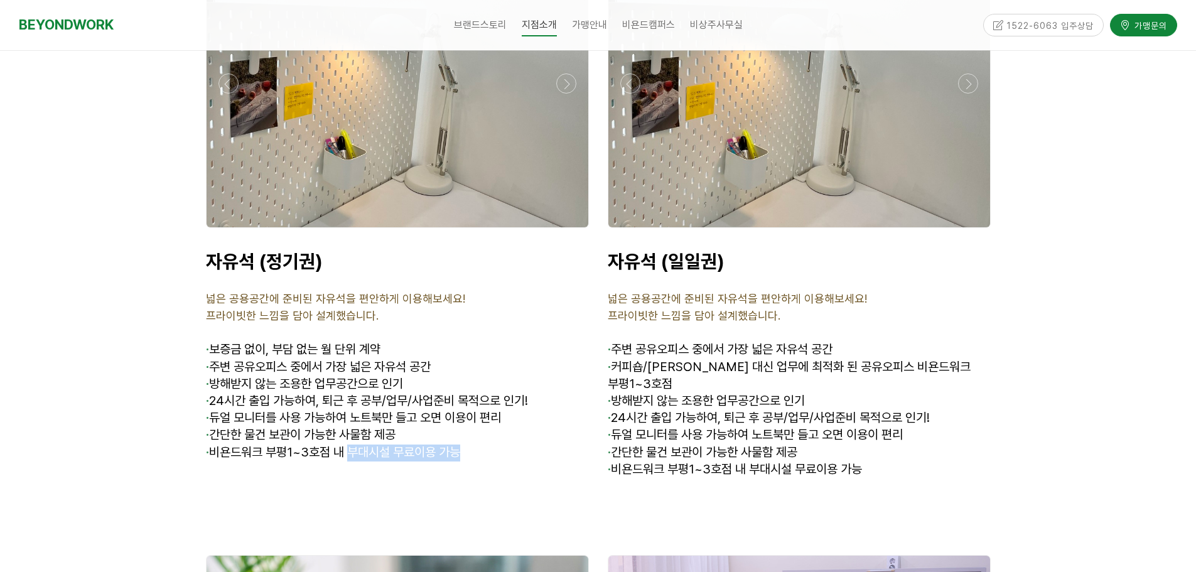
drag, startPoint x: 463, startPoint y: 440, endPoint x: 352, endPoint y: 430, distance: 111.7
click at [353, 445] on span "· 비욘드워크 부평1~3호점 내 부대시설 무료이용 가능" at bounding box center [333, 452] width 254 height 15
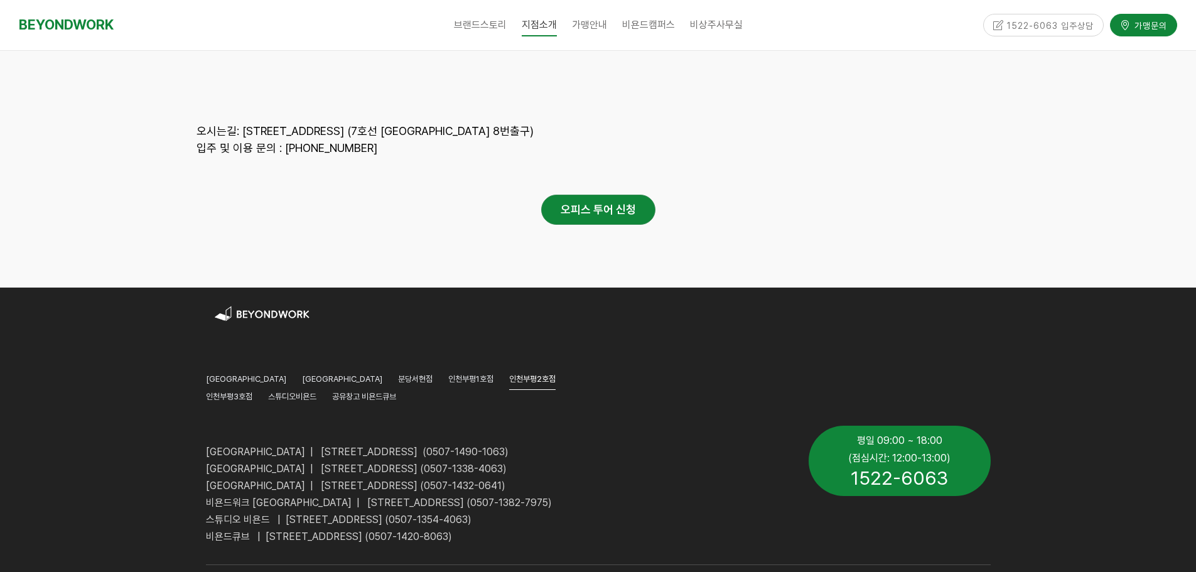
scroll to position [6311, 0]
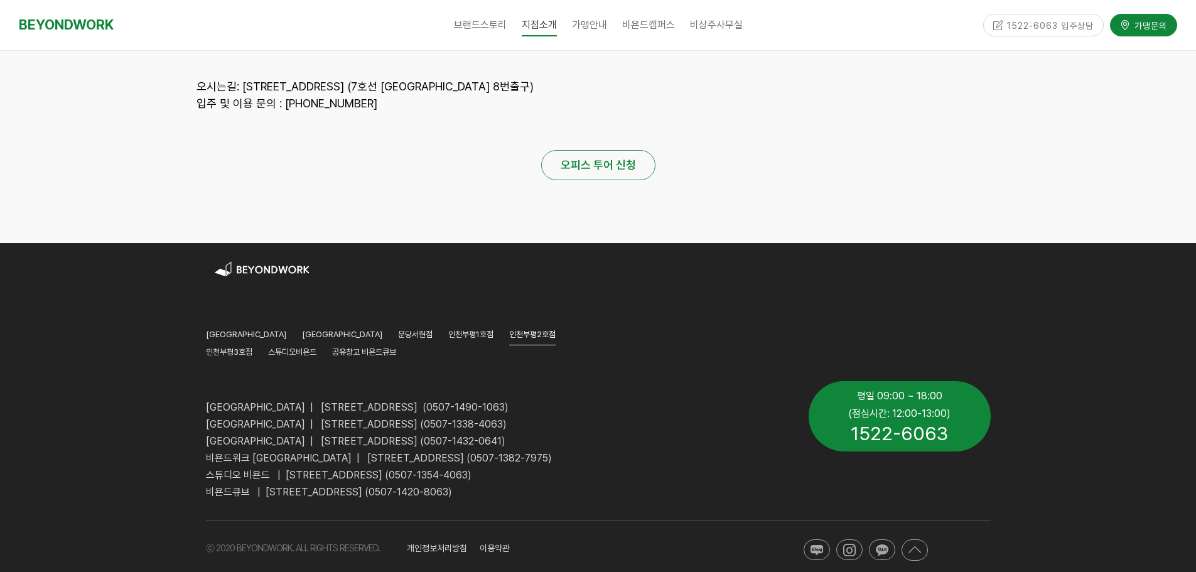
click at [619, 158] on strong "오피스 투어 신청" at bounding box center [598, 164] width 75 height 13
